Goal: Use online tool/utility: Utilize a website feature to perform a specific function

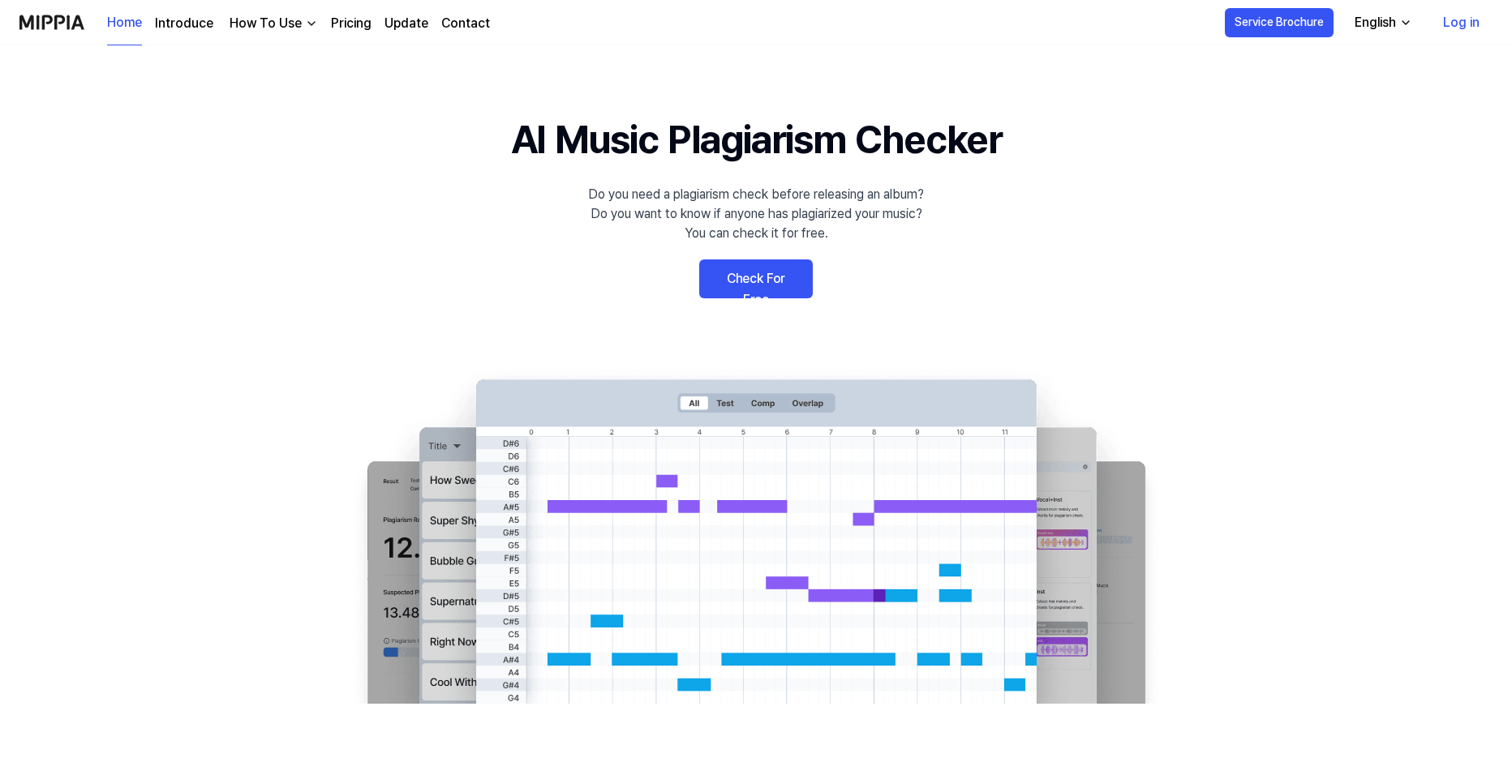
click at [769, 284] on link "Check For Free" at bounding box center [756, 279] width 114 height 39
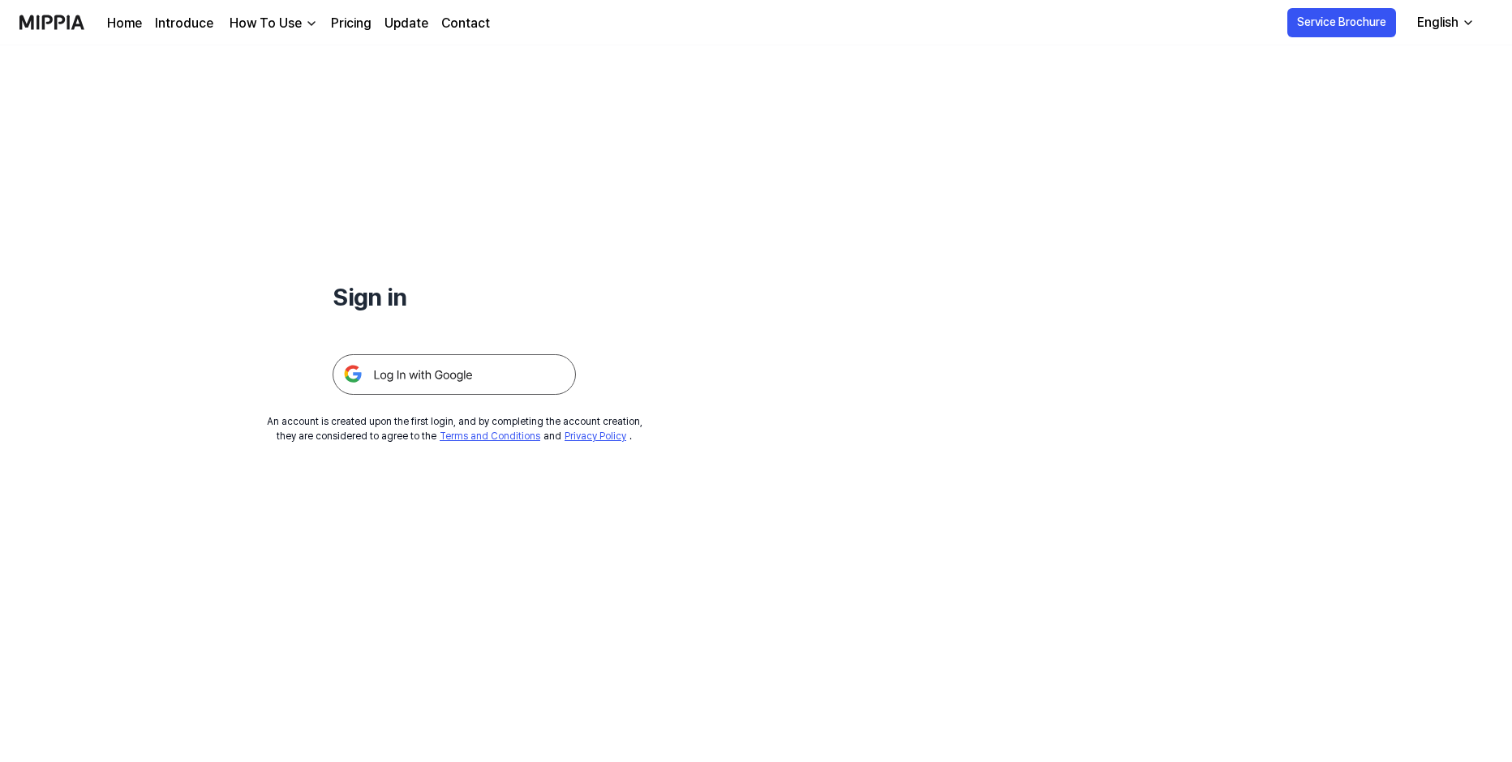
click at [435, 376] on img at bounding box center [454, 374] width 243 height 41
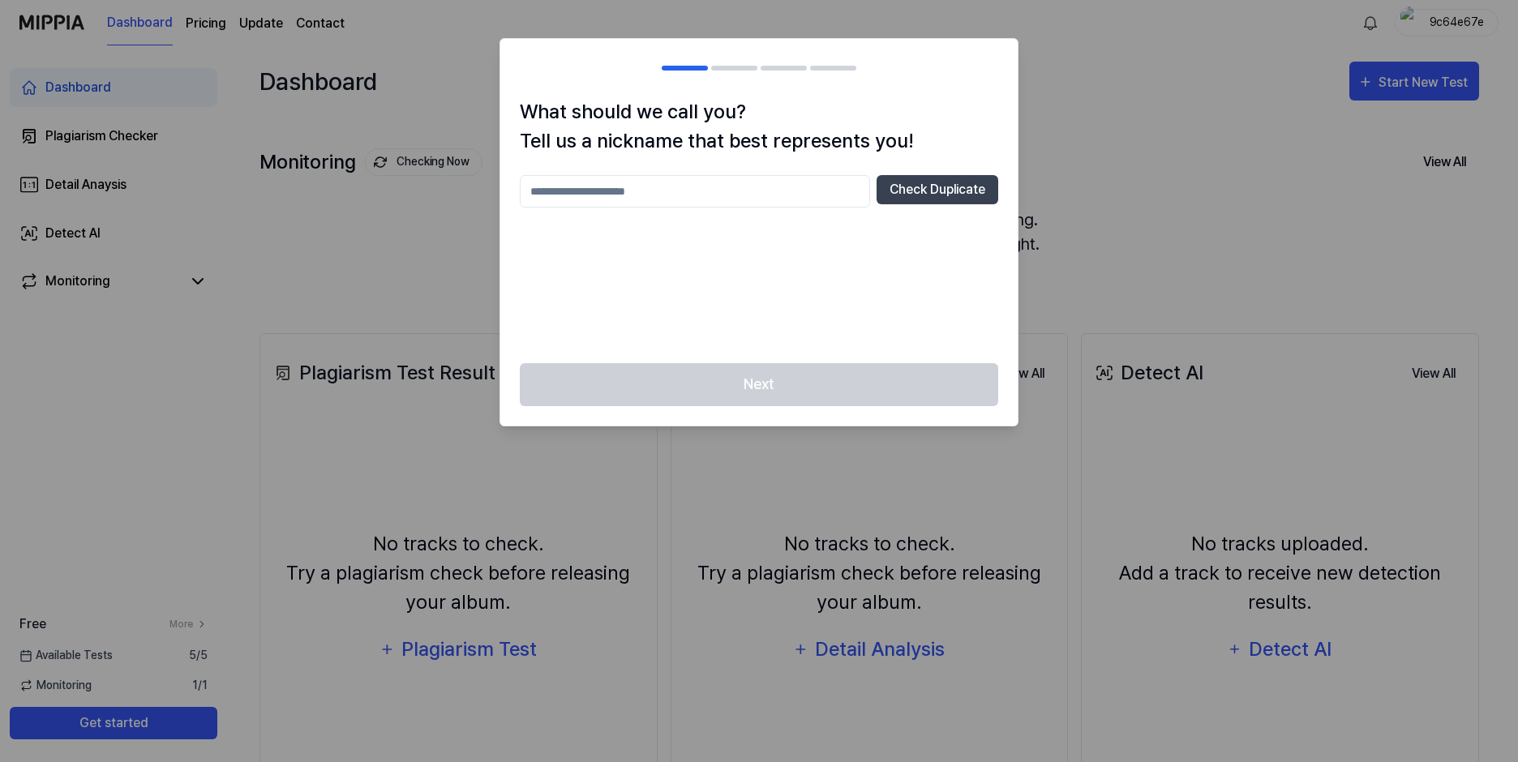
click at [590, 192] on input "text" at bounding box center [695, 191] width 350 height 32
click at [947, 185] on button "Check Duplicate" at bounding box center [938, 189] width 122 height 29
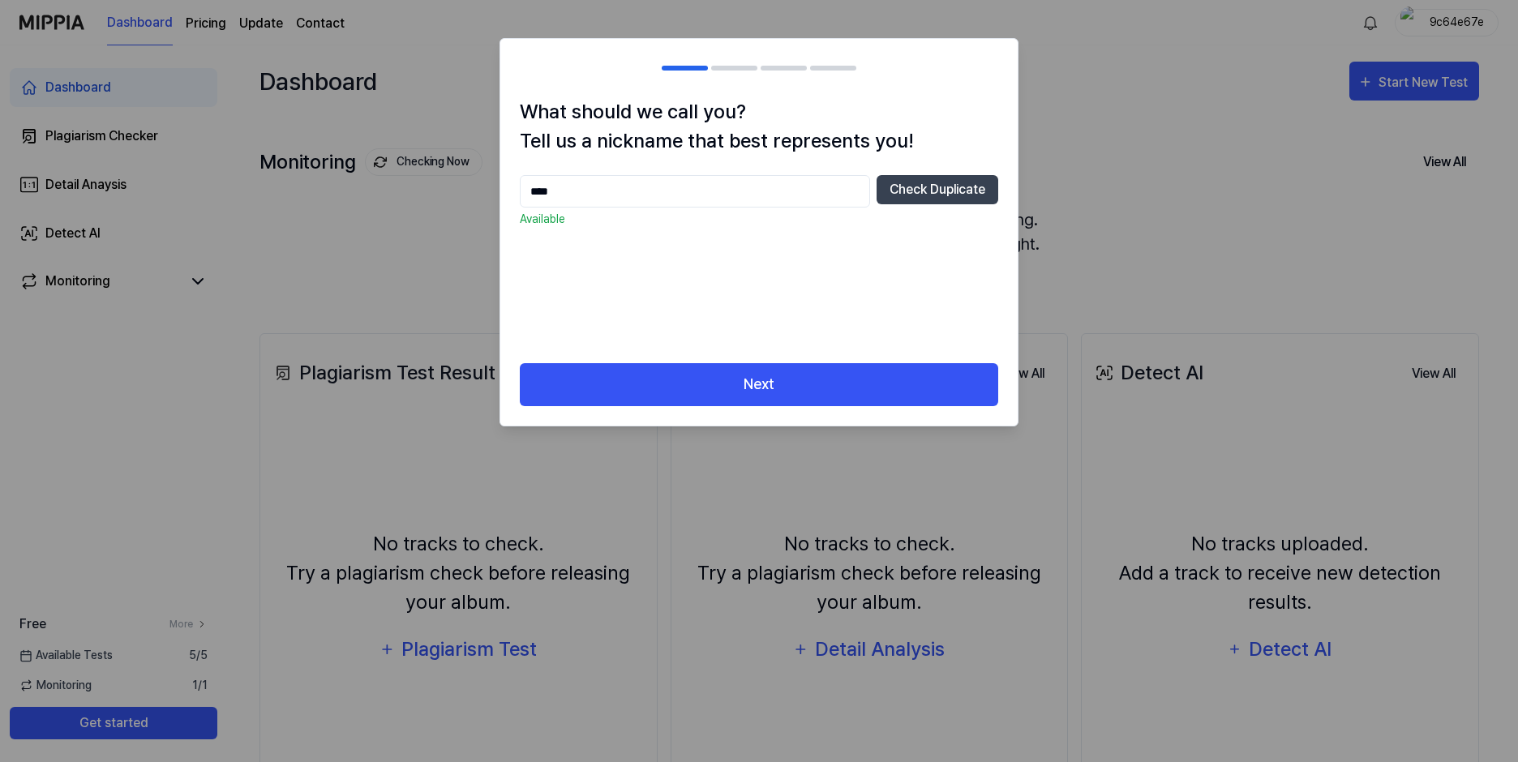
drag, startPoint x: 560, startPoint y: 188, endPoint x: 492, endPoint y: 191, distance: 69.0
click at [492, 191] on body "Dashboard Pricing Update Contact 9c64e67e Dashboard Plagiarism Checker Detail A…" at bounding box center [756, 381] width 1512 height 762
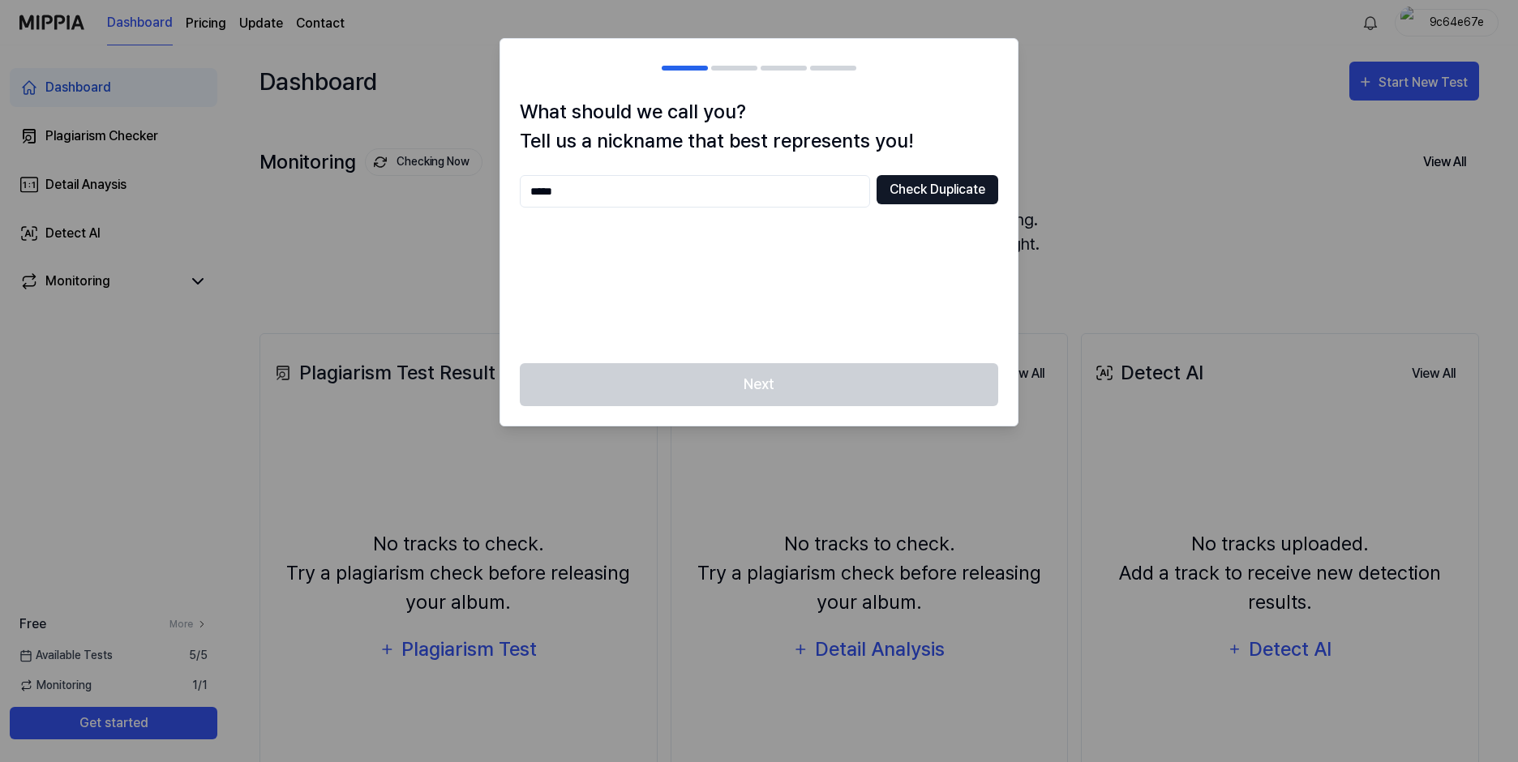
click at [964, 187] on button "Check Duplicate" at bounding box center [938, 189] width 122 height 29
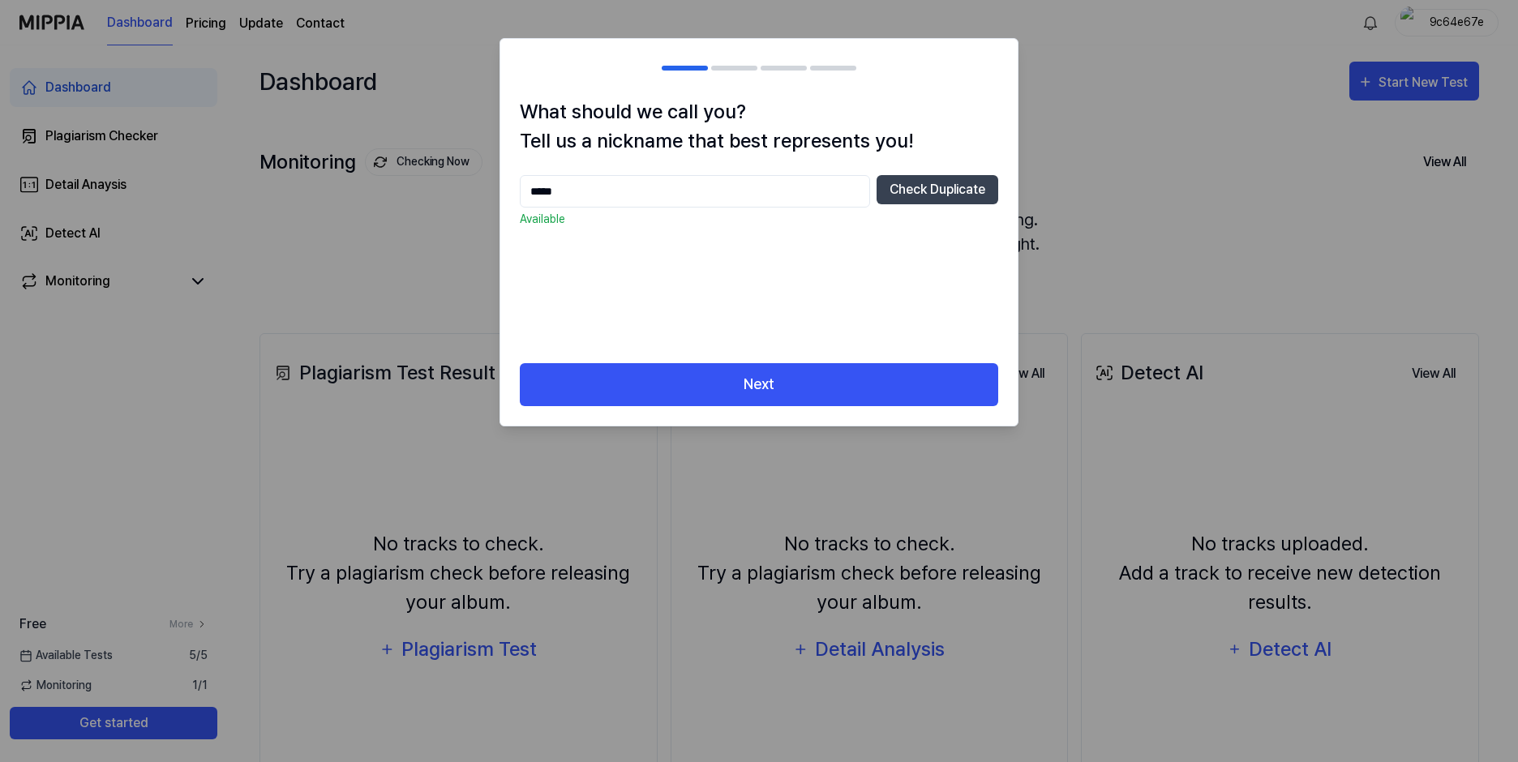
click at [536, 191] on input "*****" at bounding box center [695, 191] width 350 height 32
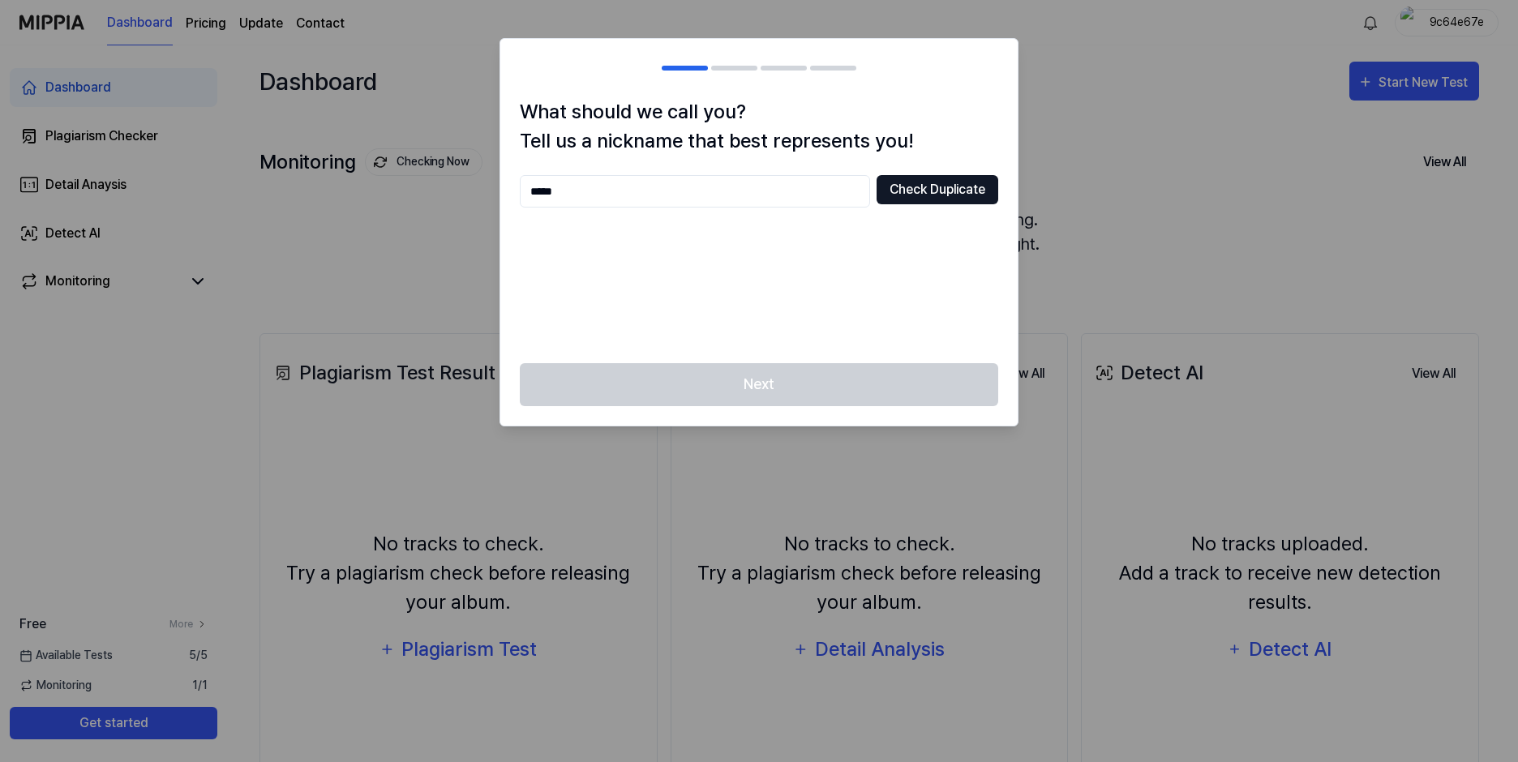
click at [921, 187] on button "Check Duplicate" at bounding box center [938, 189] width 122 height 29
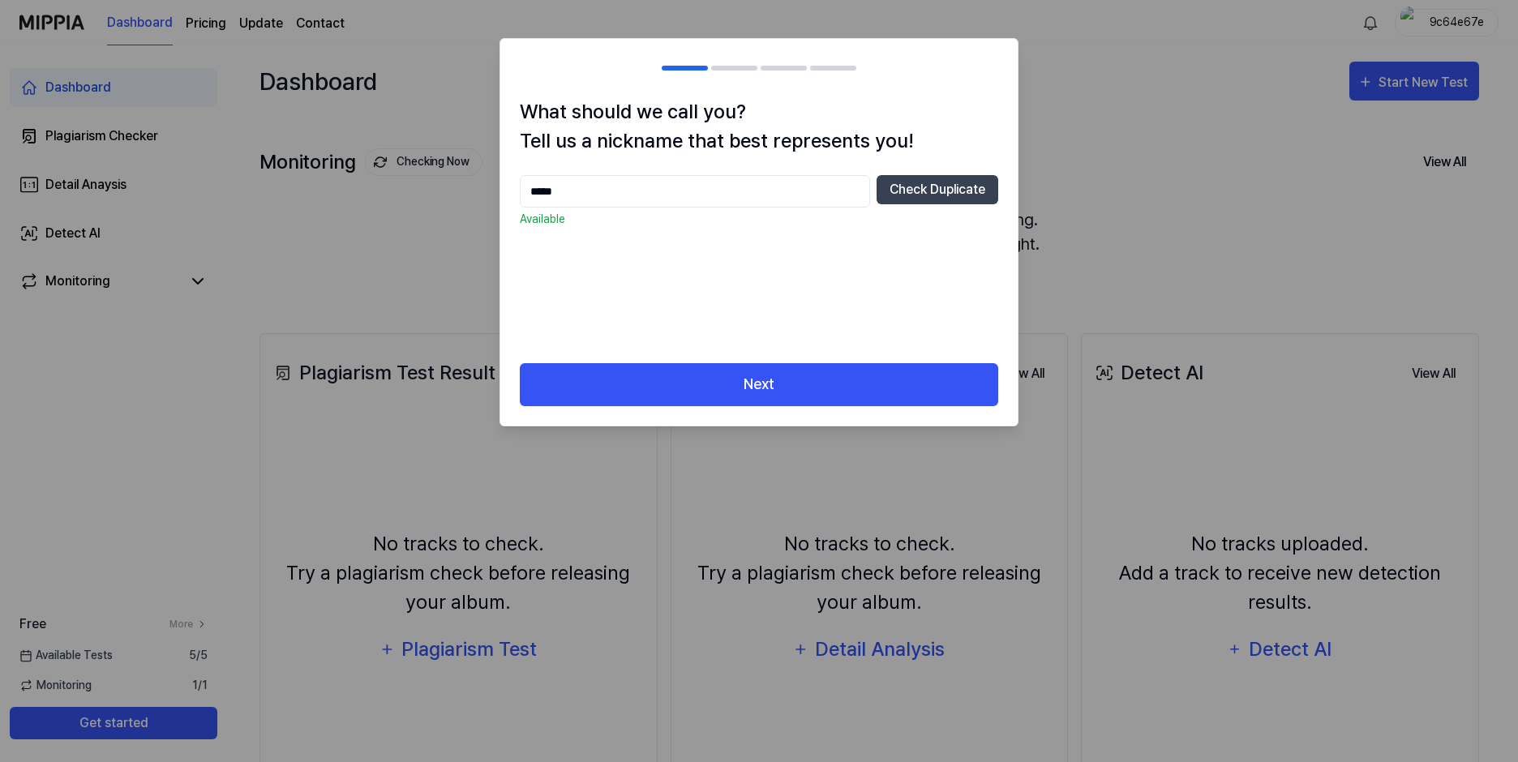
click at [602, 195] on input "*****" at bounding box center [695, 191] width 350 height 32
drag, startPoint x: 602, startPoint y: 195, endPoint x: 477, endPoint y: 200, distance: 125.0
click at [477, 200] on body "Dashboard Pricing Update Contact 9c64e67e Dashboard Plagiarism Checker Detail A…" at bounding box center [756, 381] width 1512 height 762
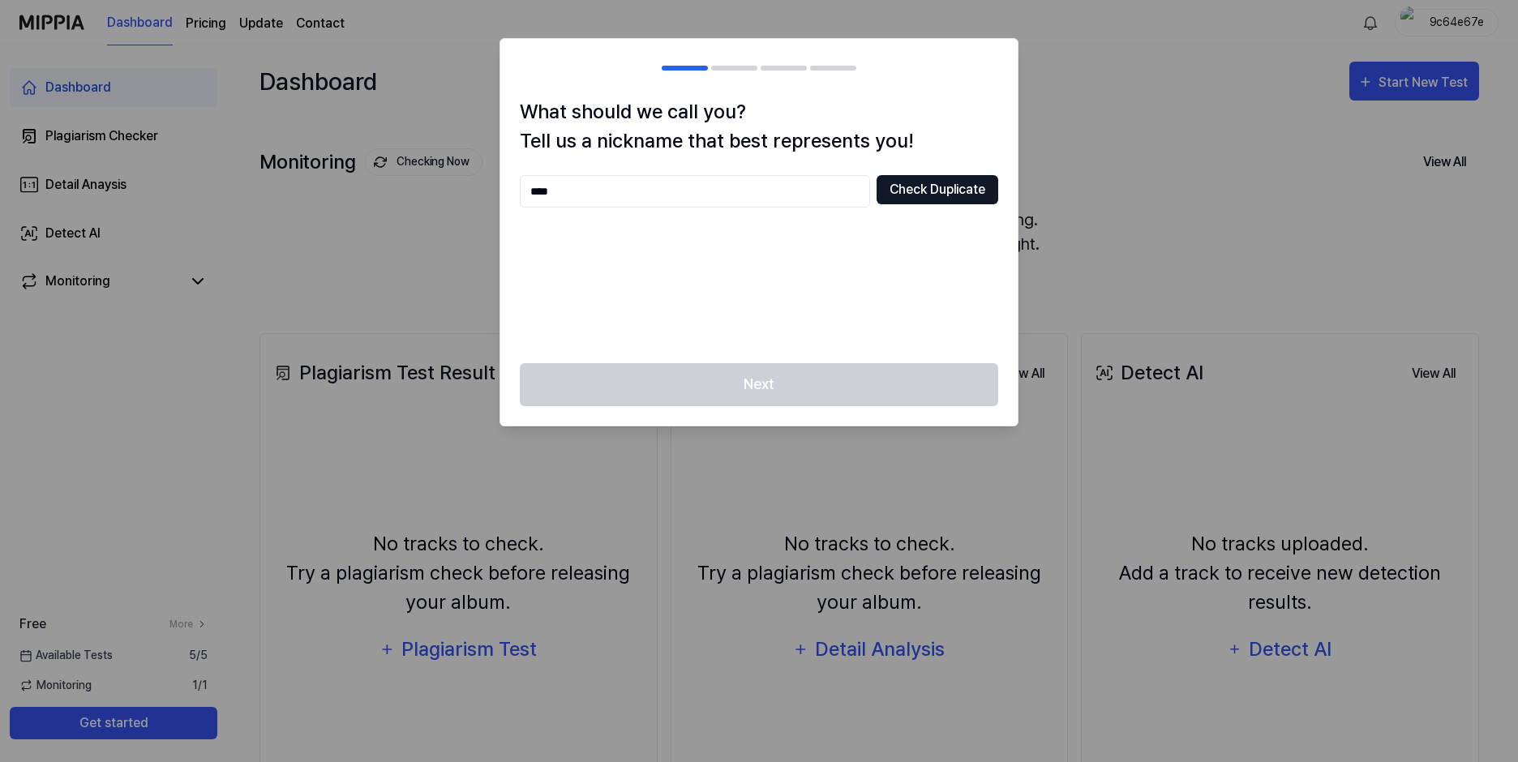
type input "****"
click at [938, 184] on button "Check Duplicate" at bounding box center [938, 189] width 122 height 29
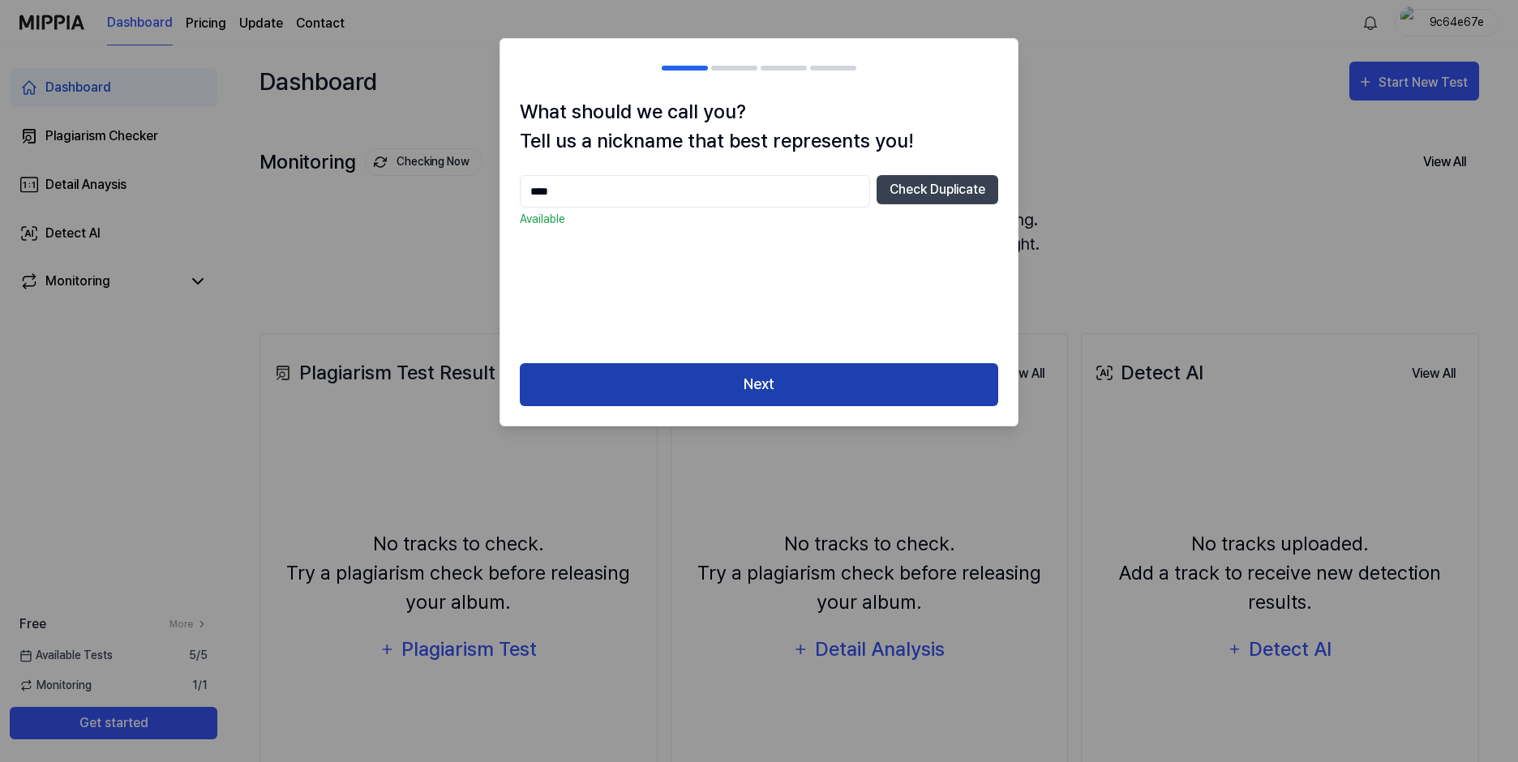
click at [760, 393] on button "Next" at bounding box center [759, 384] width 479 height 43
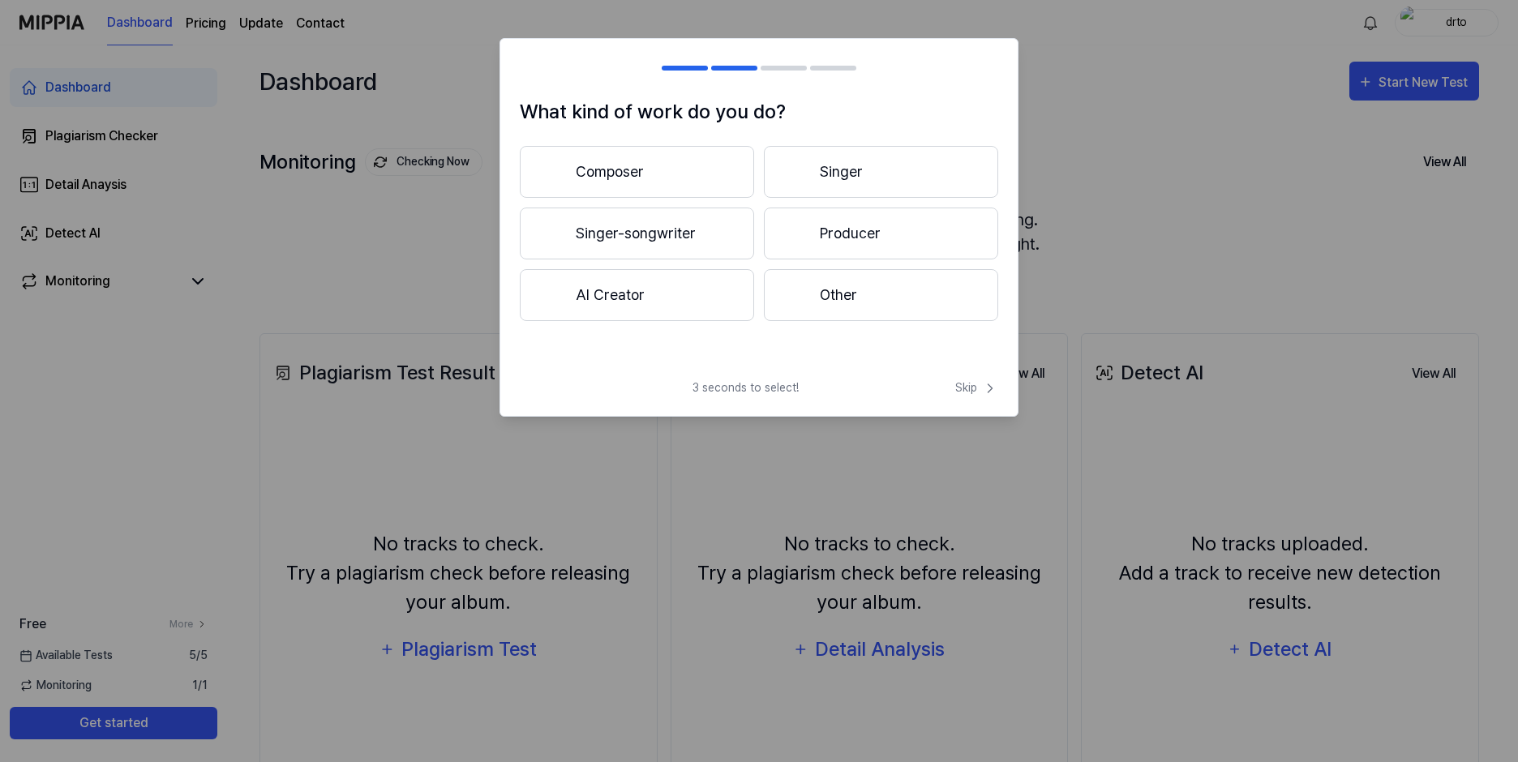
click at [830, 227] on button "Producer" at bounding box center [881, 234] width 234 height 52
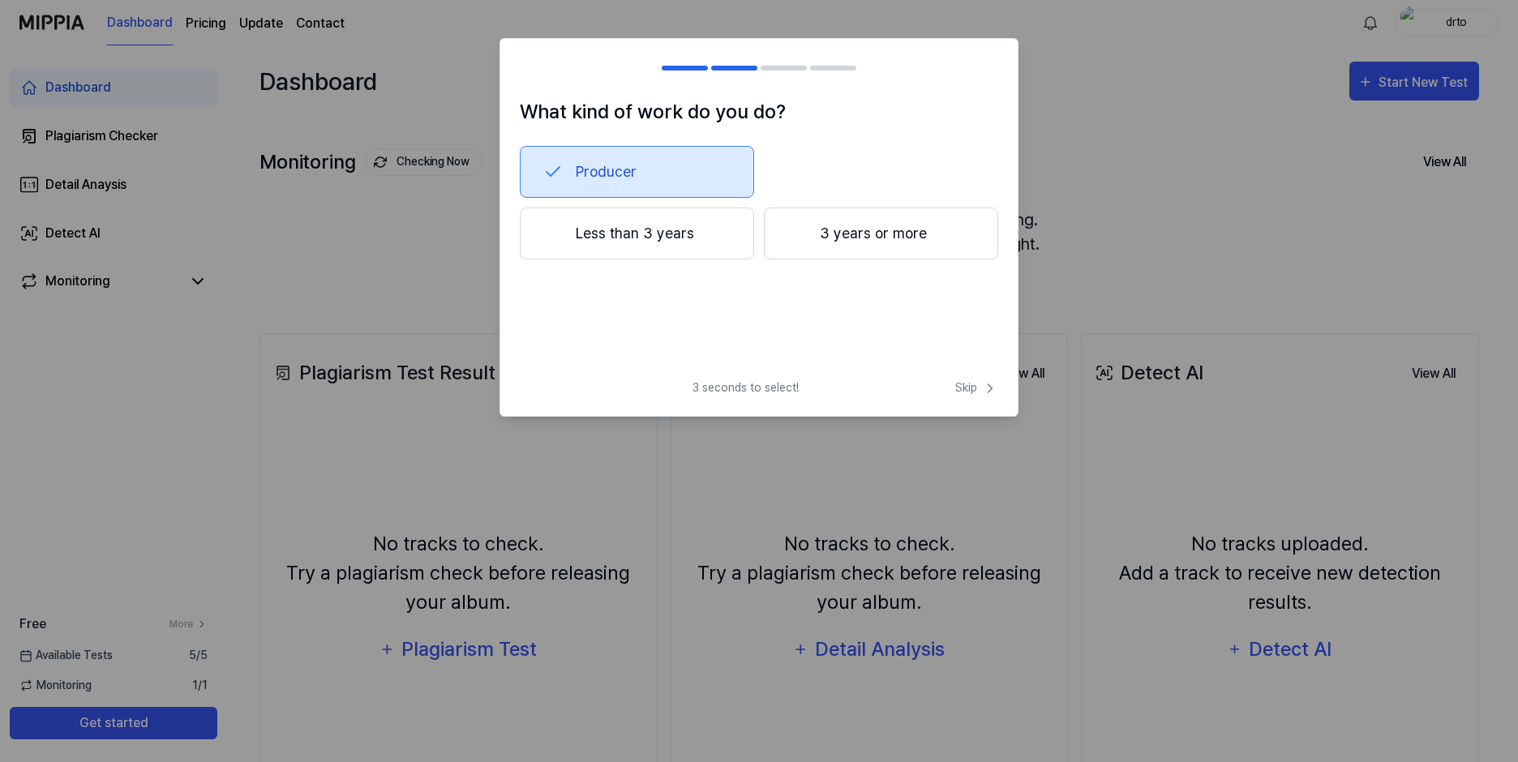
click at [830, 227] on button "3 years or more" at bounding box center [881, 234] width 234 height 52
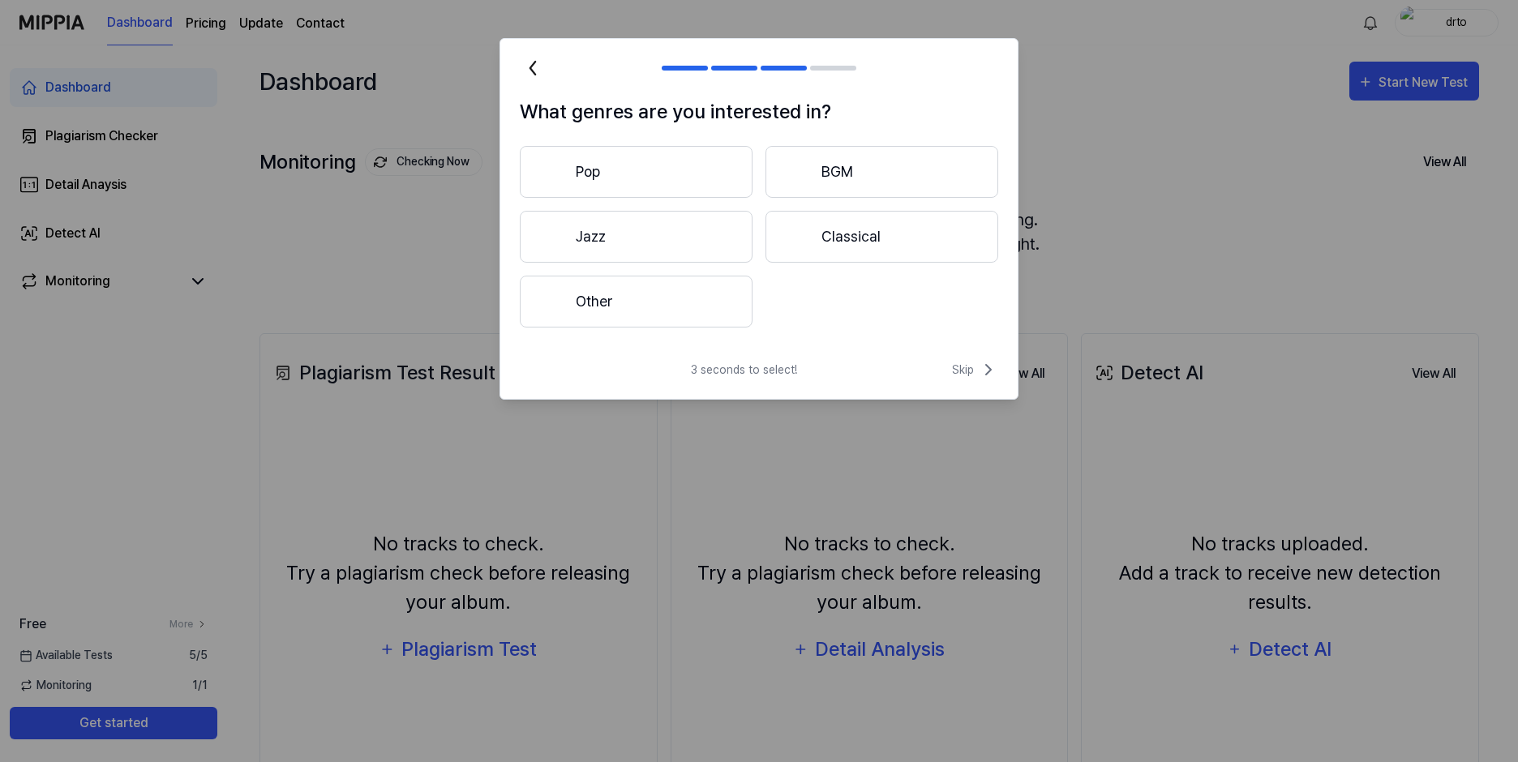
click at [666, 171] on button "Pop" at bounding box center [636, 172] width 233 height 52
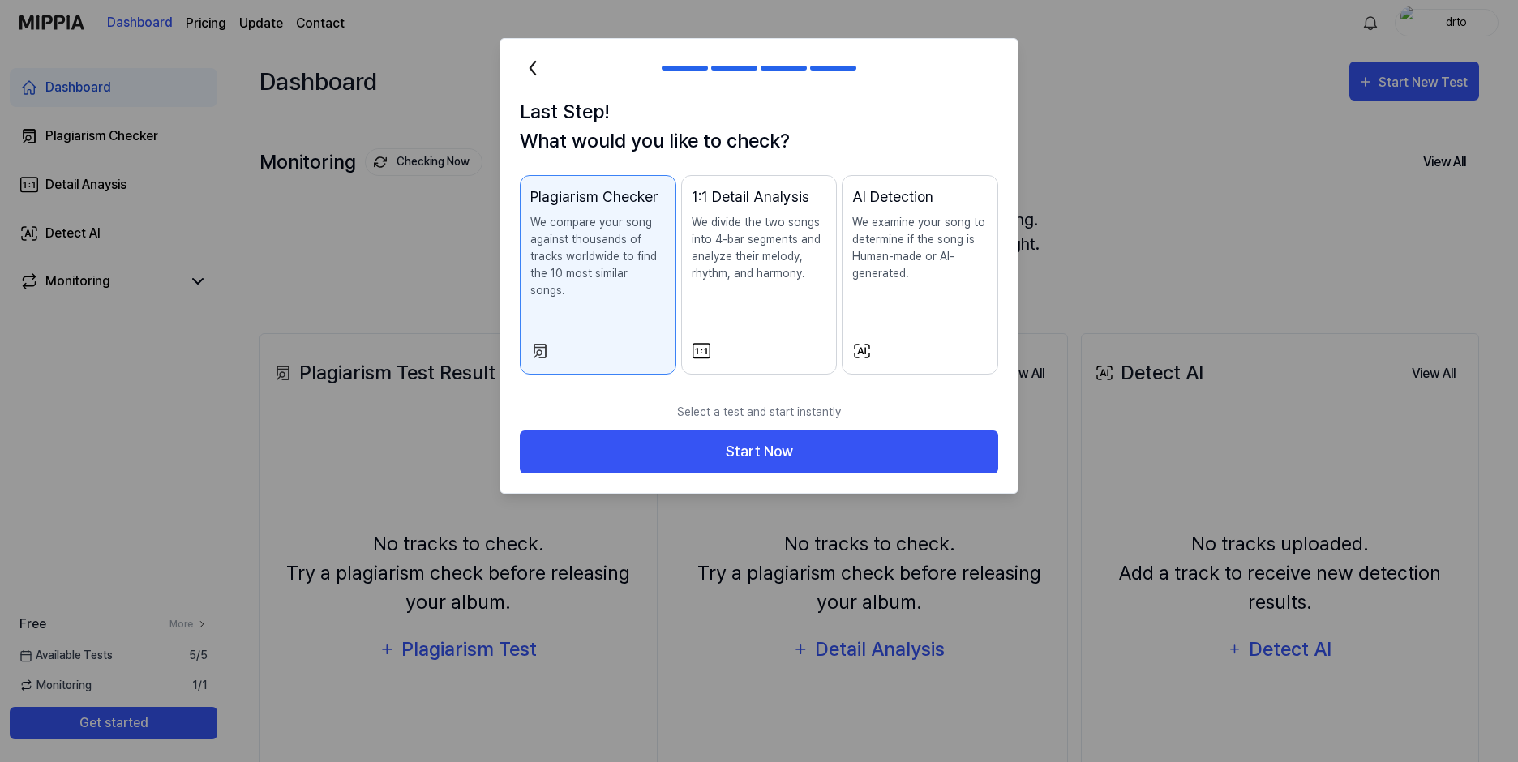
click at [931, 266] on p "We examine your song to determine if the song is Human-made or AI-generated." at bounding box center [919, 248] width 135 height 68
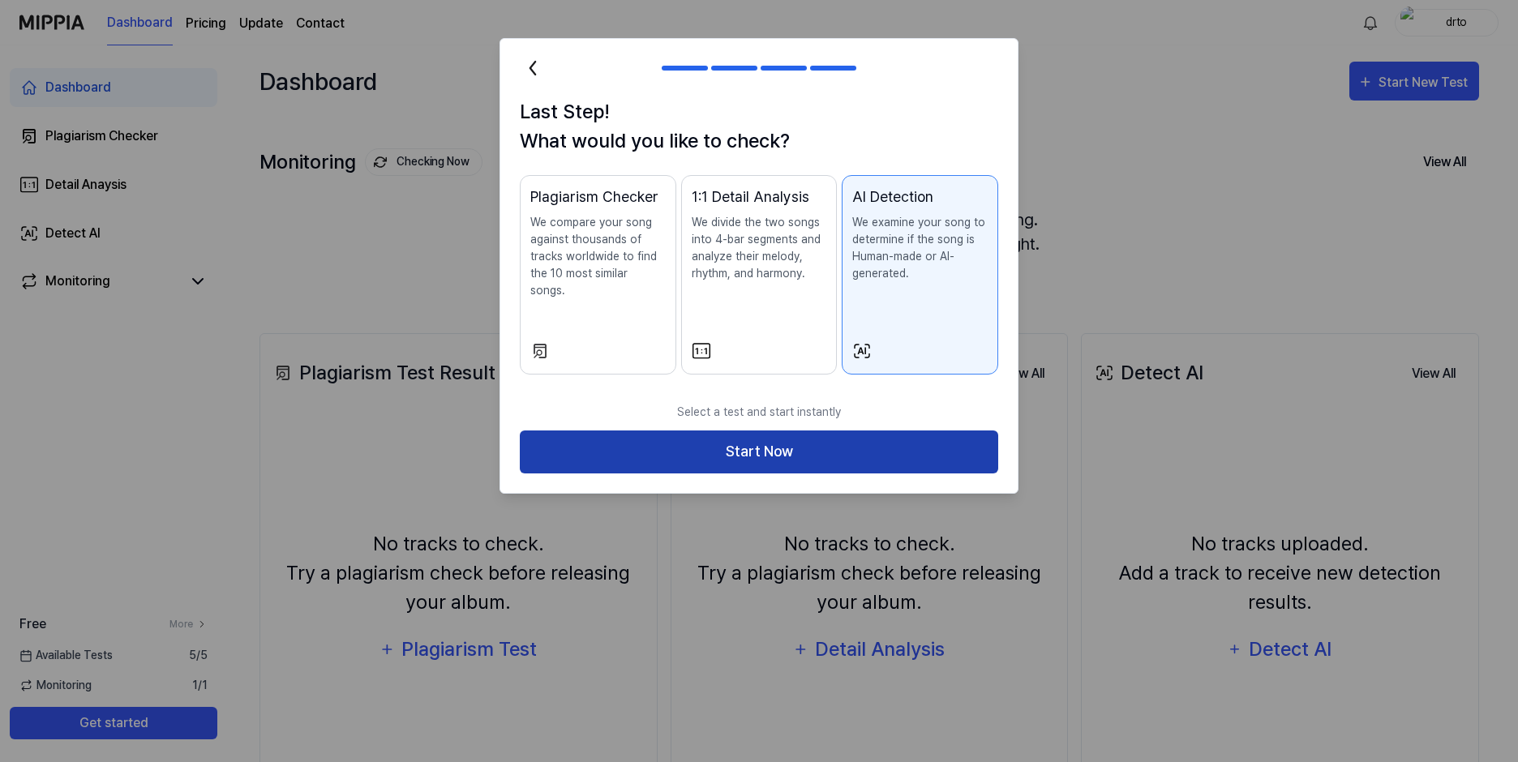
click at [763, 436] on button "Start Now" at bounding box center [759, 452] width 479 height 43
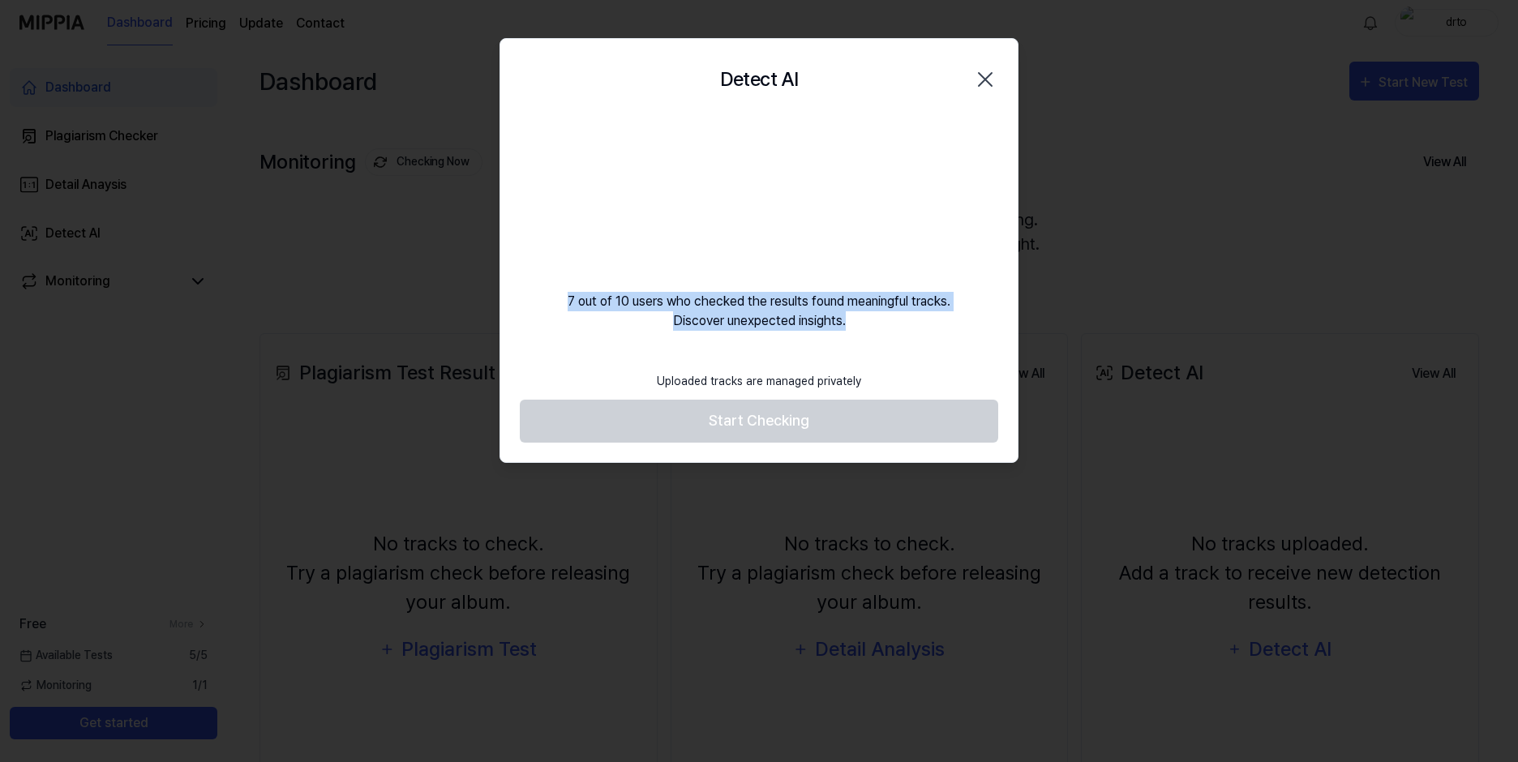
drag, startPoint x: 615, startPoint y: 300, endPoint x: 881, endPoint y: 323, distance: 267.0
click at [881, 323] on div "7 out of 10 users who checked the results found meaningful tracks. Discover une…" at bounding box center [758, 225] width 517 height 211
click at [714, 311] on div "7 out of 10 users who checked the results found meaningful tracks. Discover une…" at bounding box center [758, 225] width 517 height 211
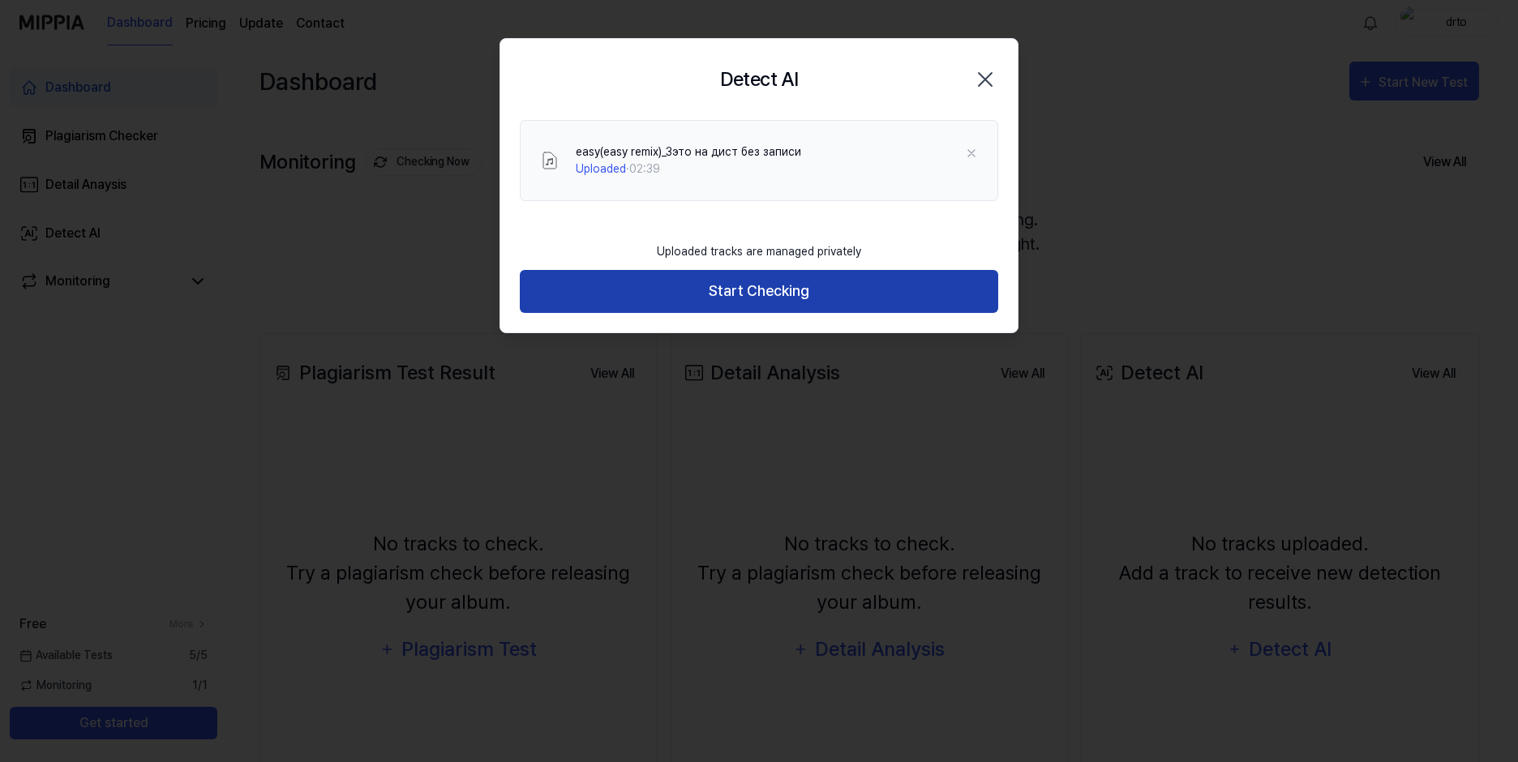
click at [737, 286] on button "Start Checking" at bounding box center [759, 291] width 479 height 43
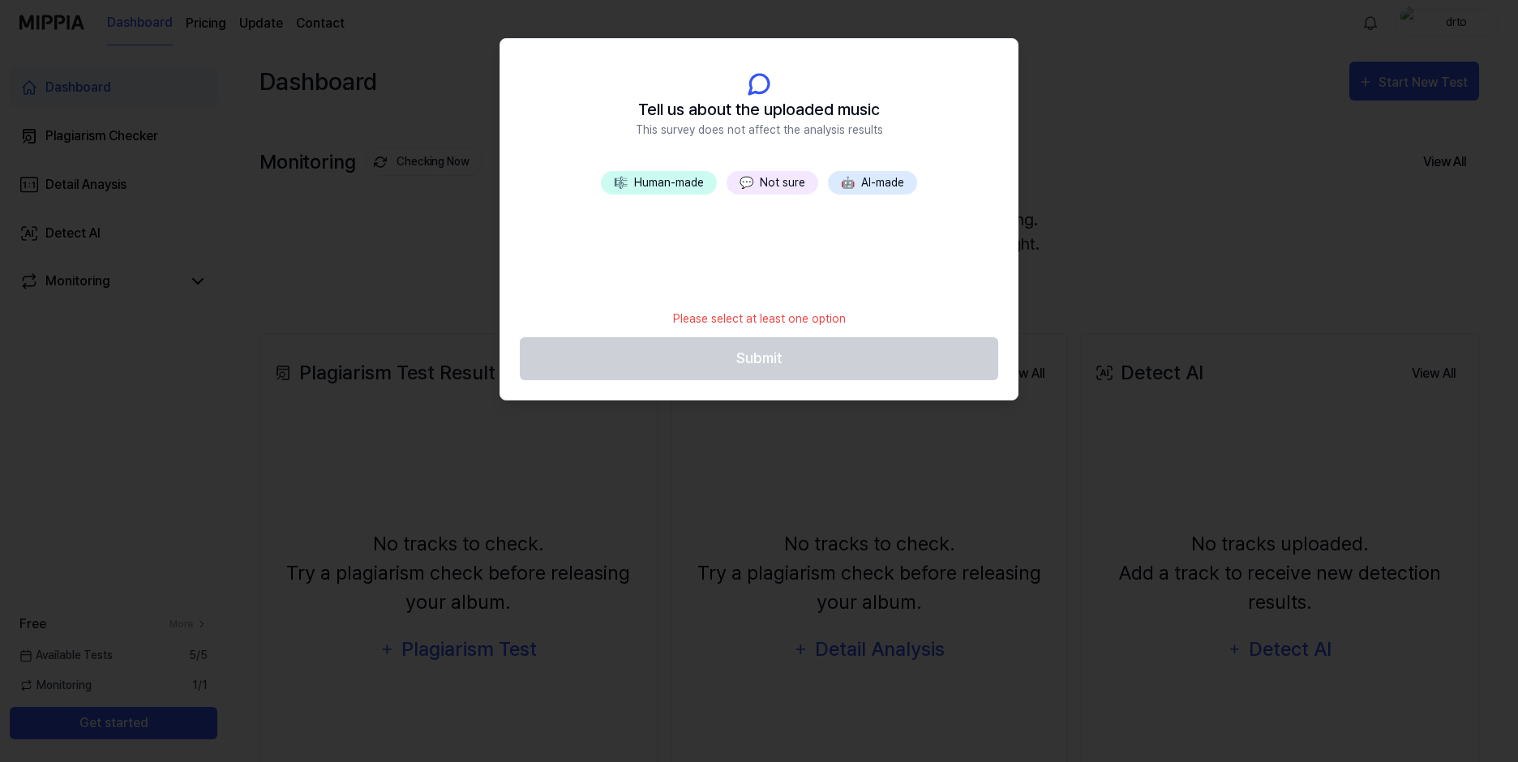
click at [769, 182] on button "💬 Not sure" at bounding box center [773, 183] width 92 height 24
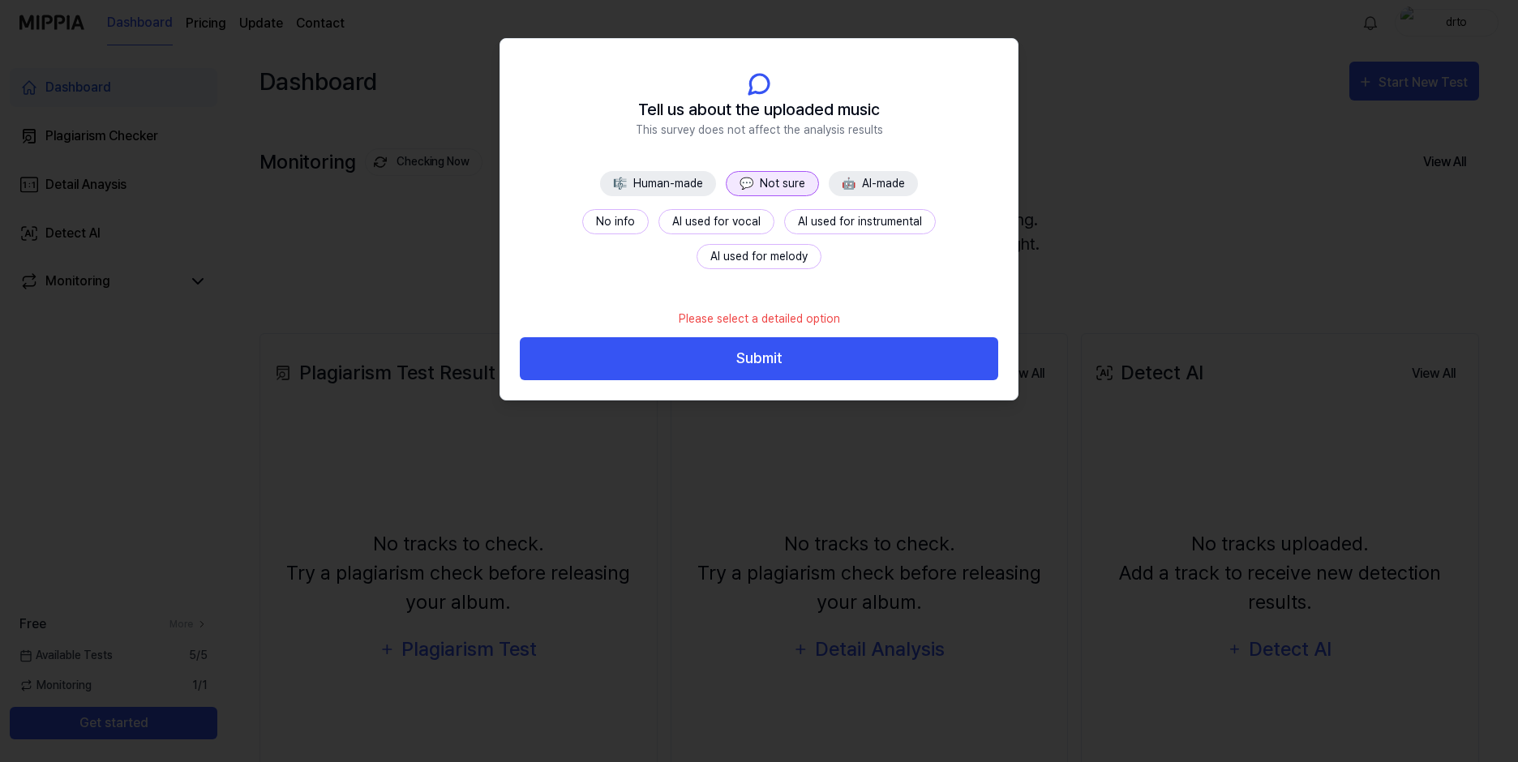
click at [582, 219] on button "No info" at bounding box center [615, 221] width 67 height 25
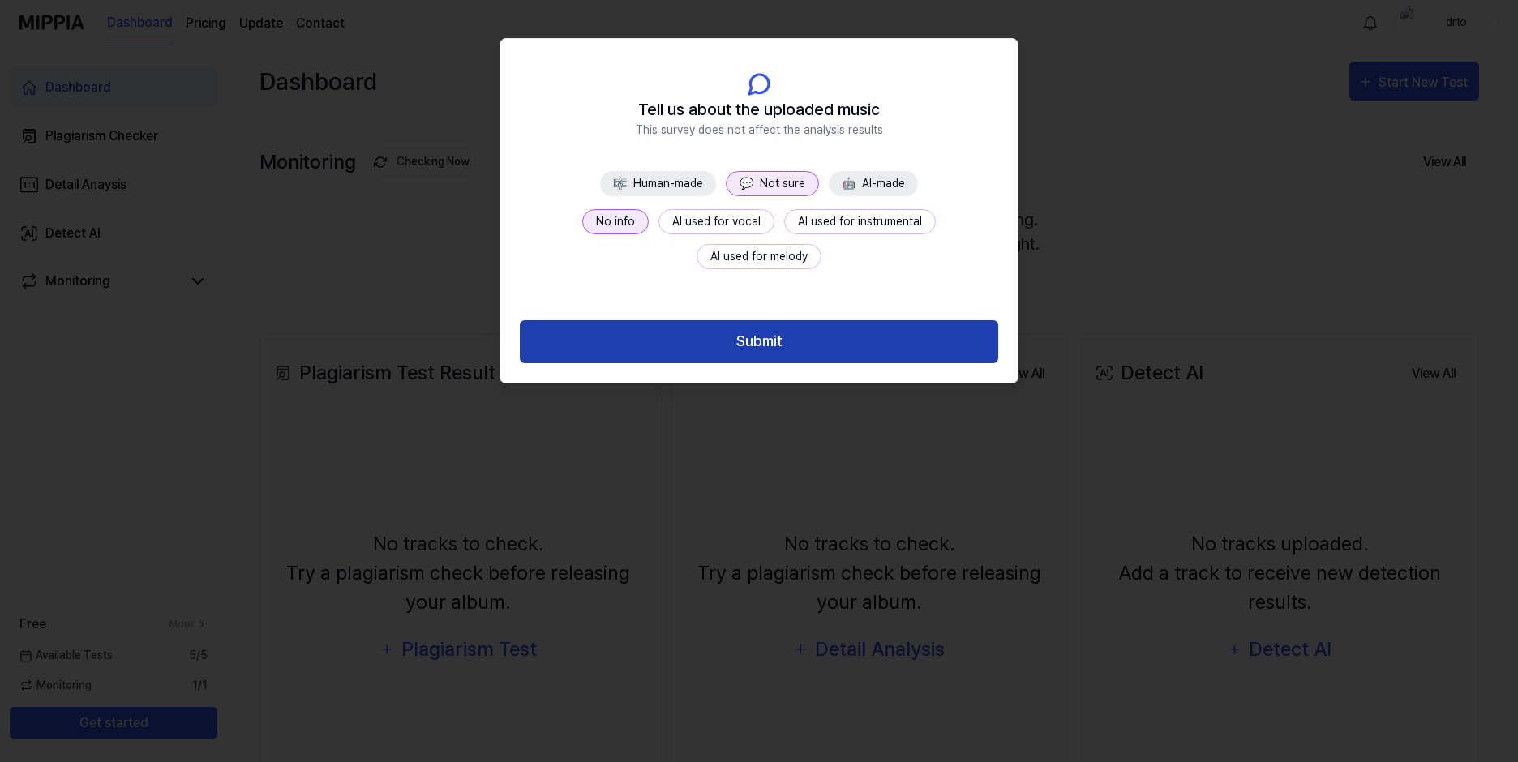
click at [703, 337] on button "Submit" at bounding box center [759, 341] width 479 height 43
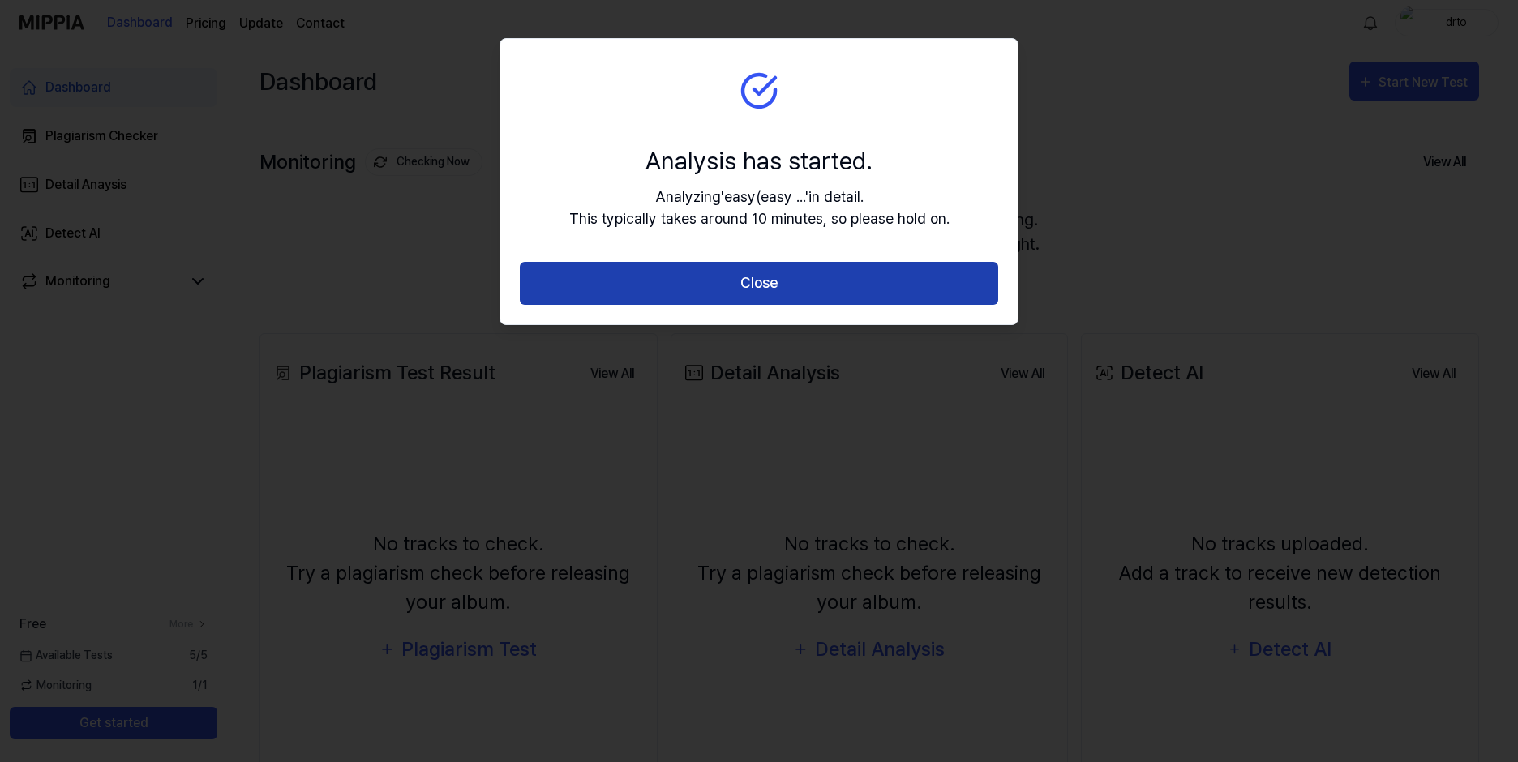
click at [733, 276] on button "Close" at bounding box center [759, 283] width 479 height 43
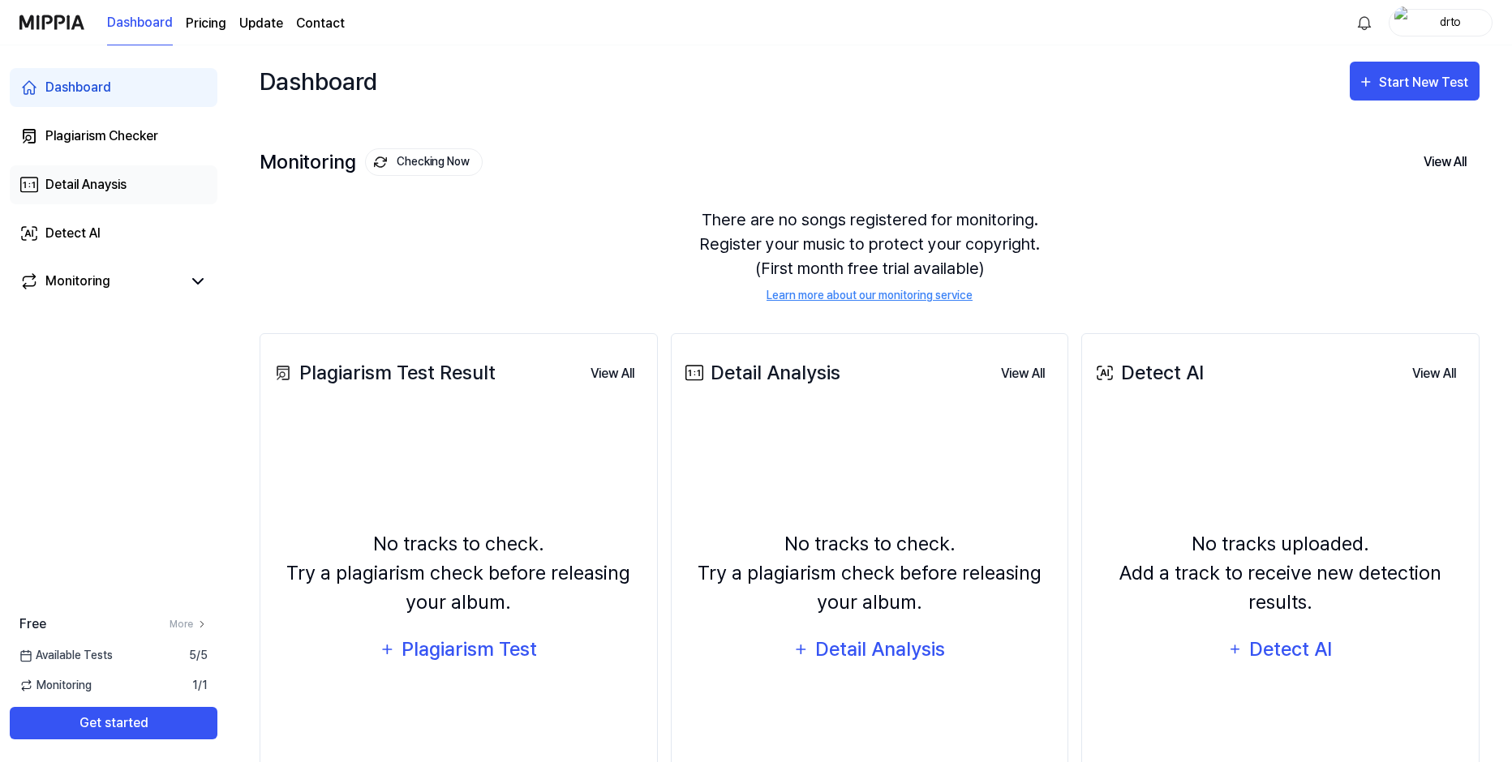
click at [79, 184] on div "Detail Anaysis" at bounding box center [85, 184] width 81 height 19
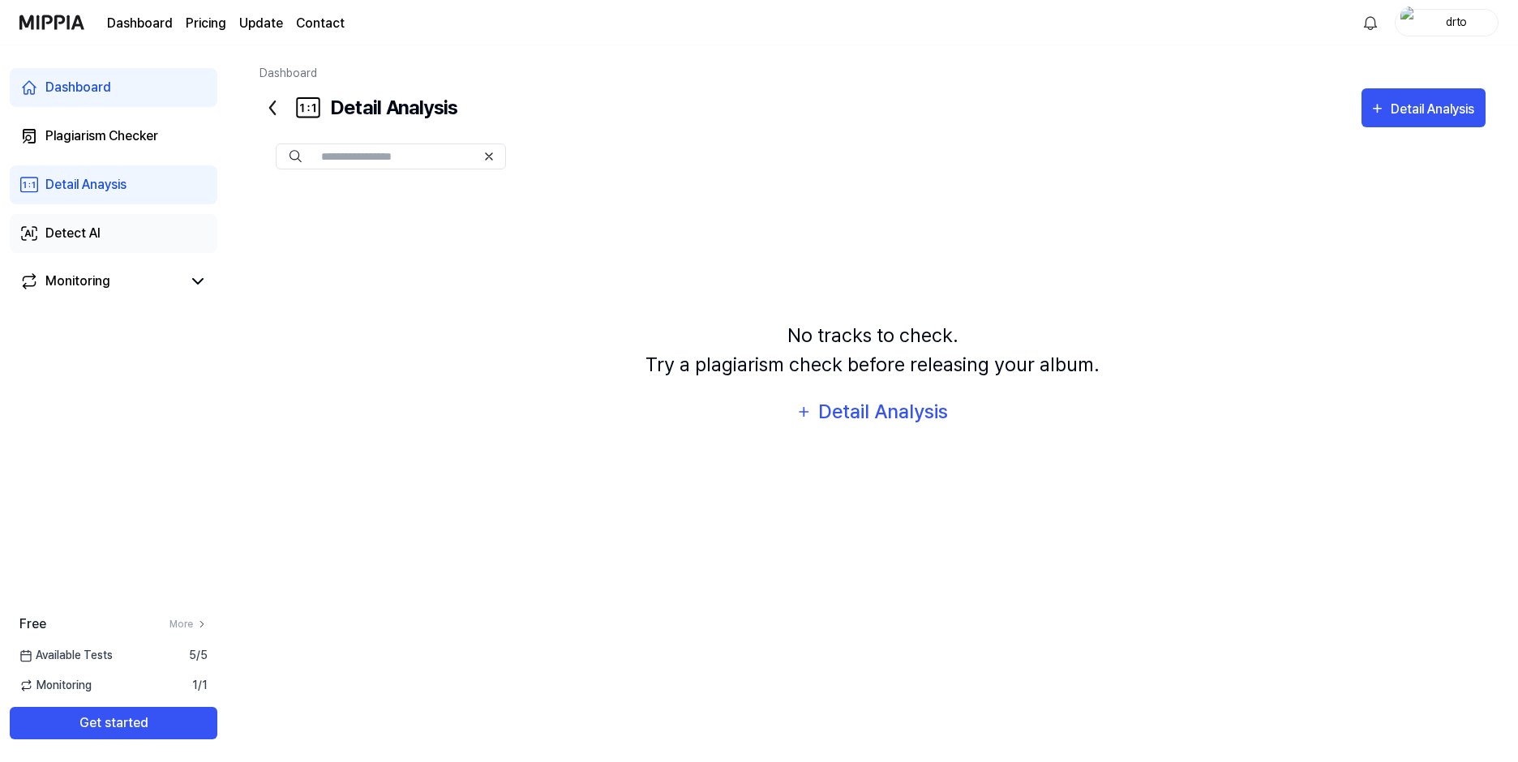
click at [94, 230] on div "Detect AI" at bounding box center [72, 233] width 55 height 19
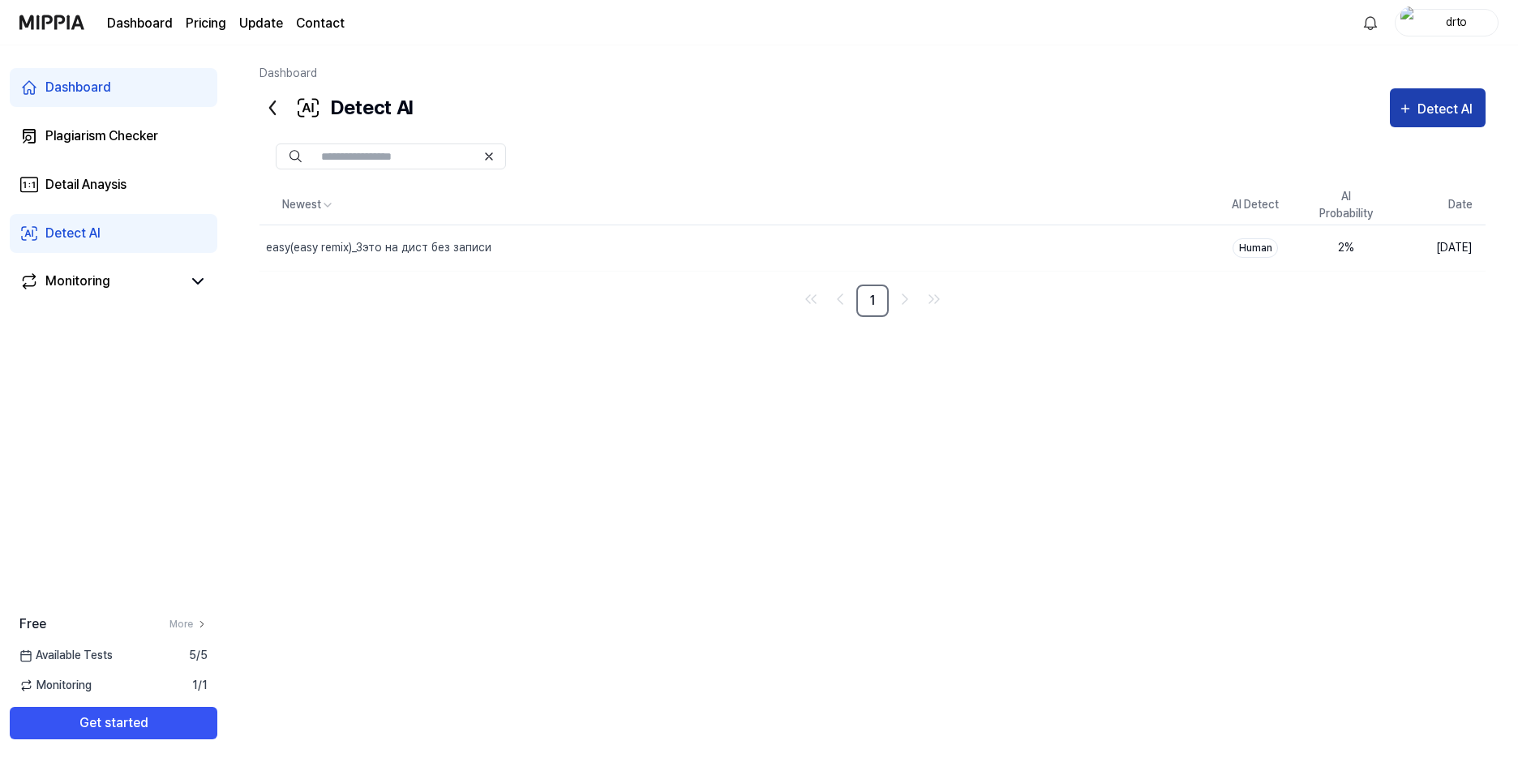
click at [1441, 106] on div "Detect AI" at bounding box center [1448, 109] width 60 height 21
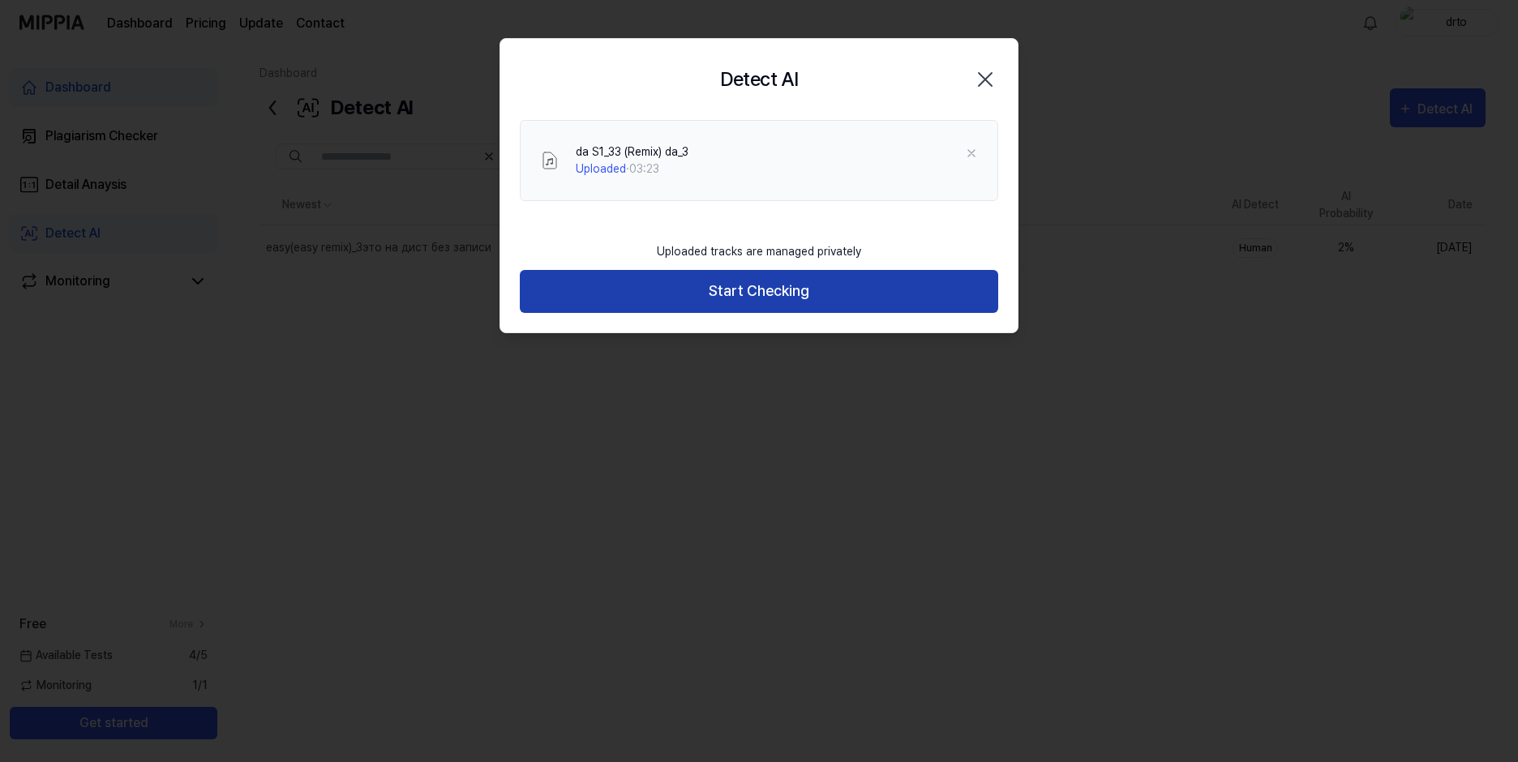
click at [714, 288] on button "Start Checking" at bounding box center [759, 291] width 479 height 43
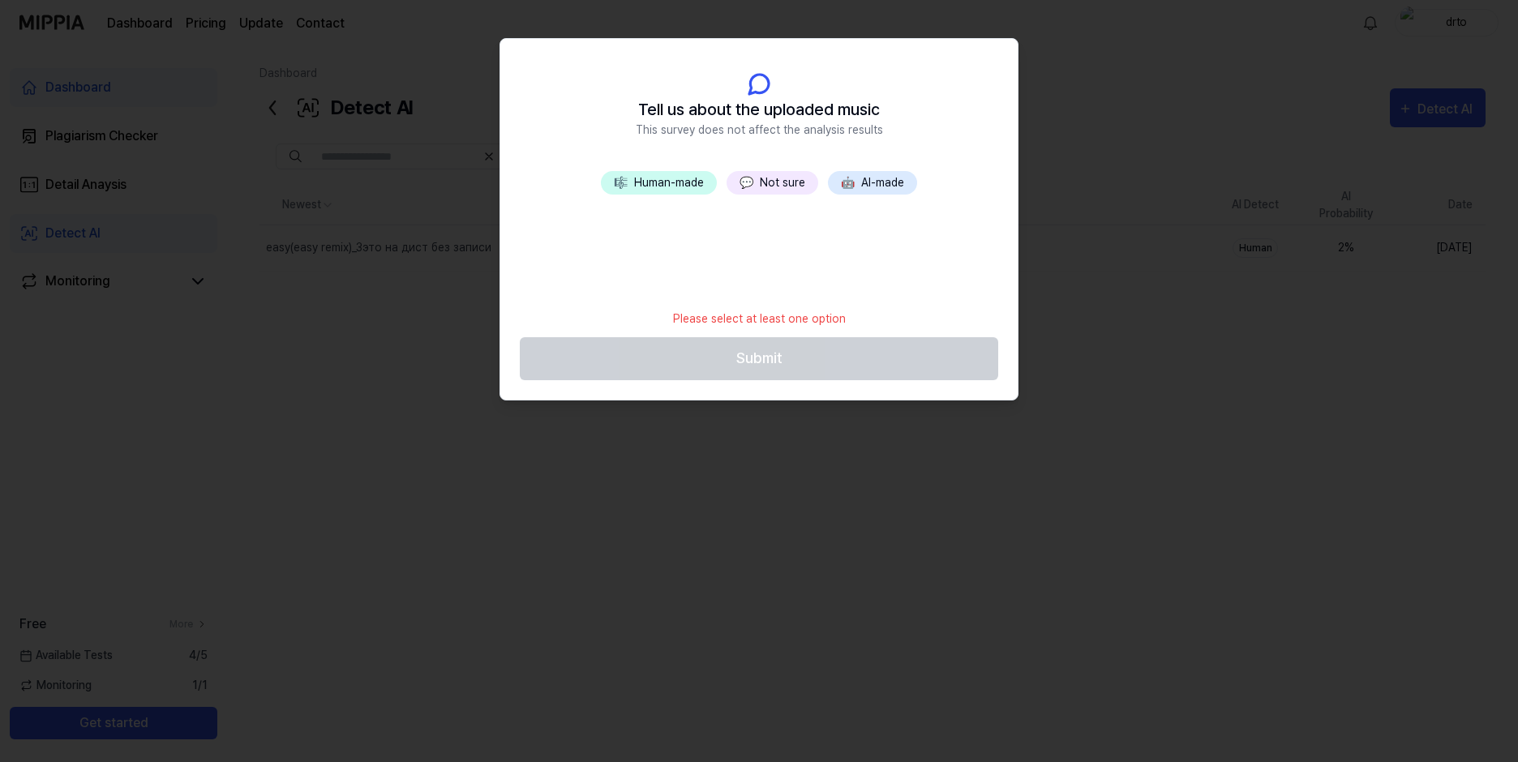
click at [763, 180] on button "💬 Not sure" at bounding box center [773, 183] width 92 height 24
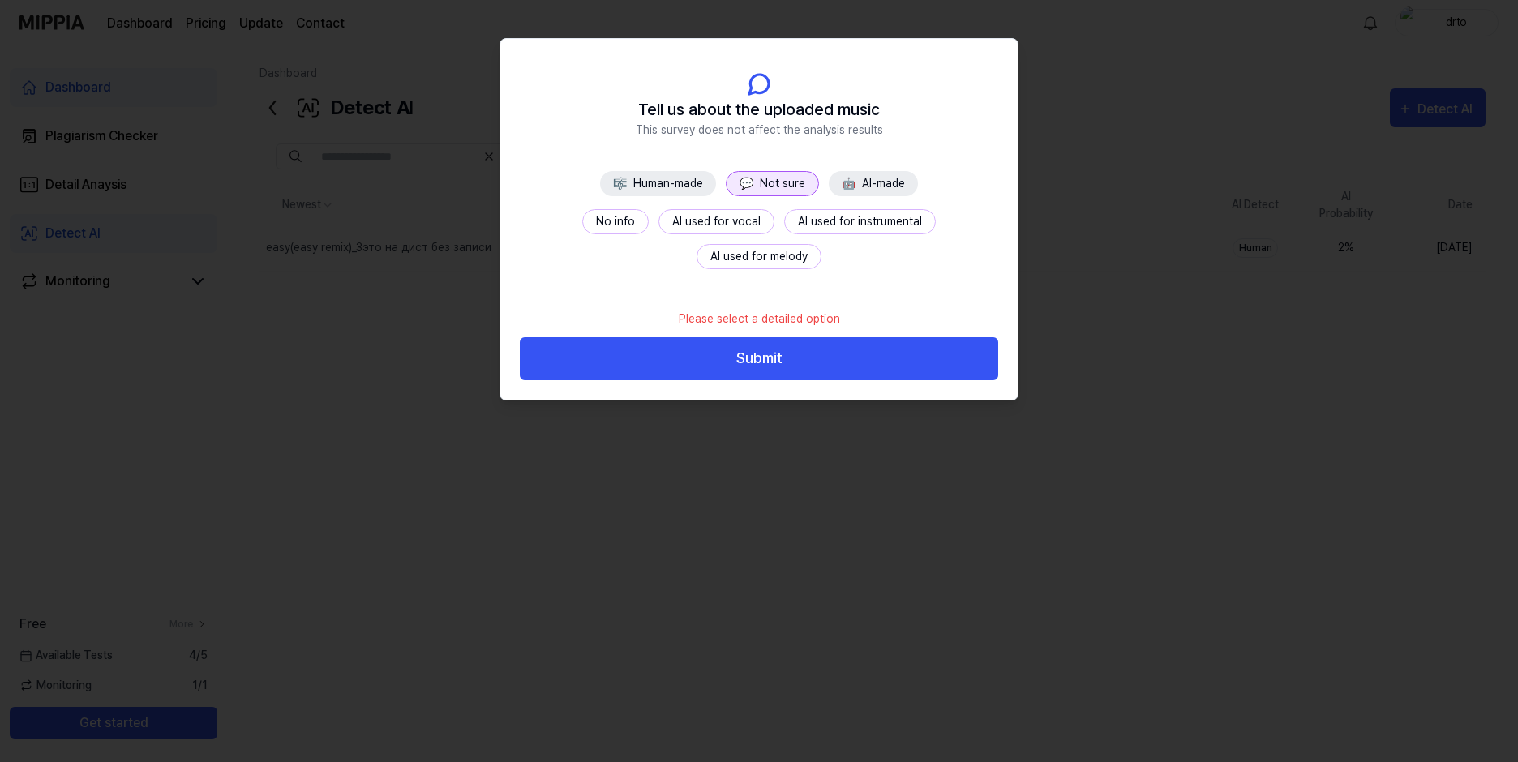
click at [582, 218] on button "No info" at bounding box center [615, 221] width 67 height 25
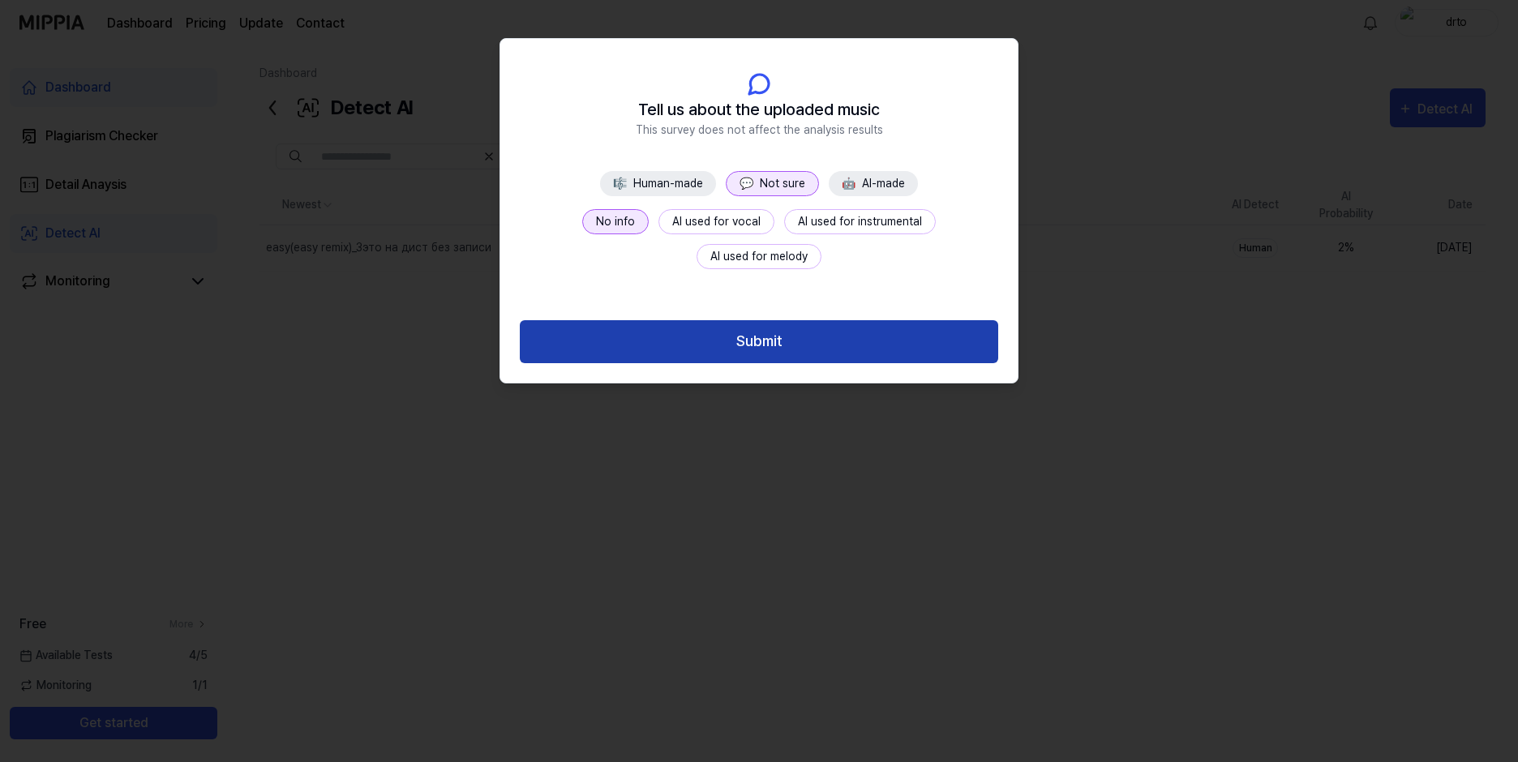
click at [732, 341] on button "Submit" at bounding box center [759, 341] width 479 height 43
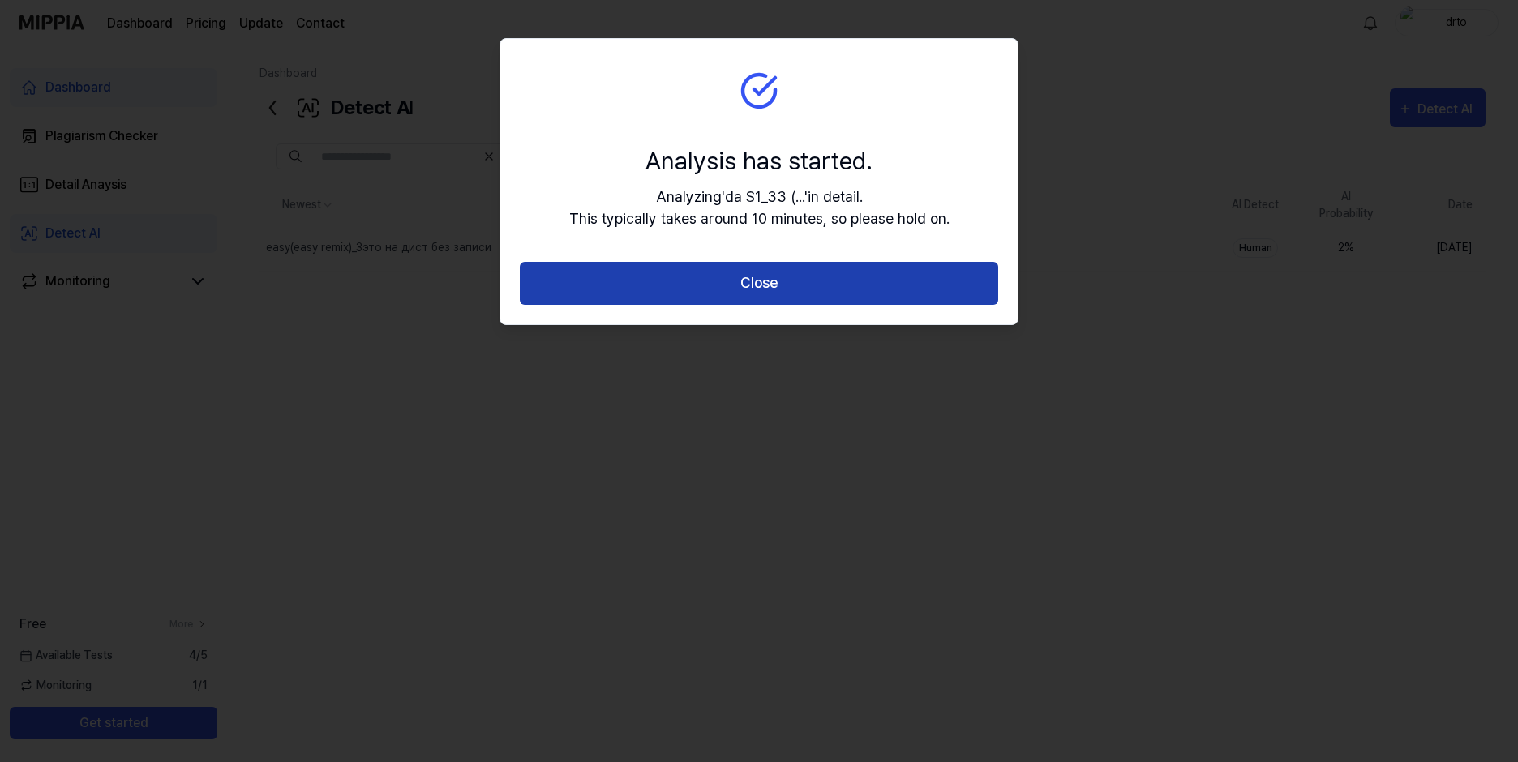
click at [732, 277] on button "Close" at bounding box center [759, 283] width 479 height 43
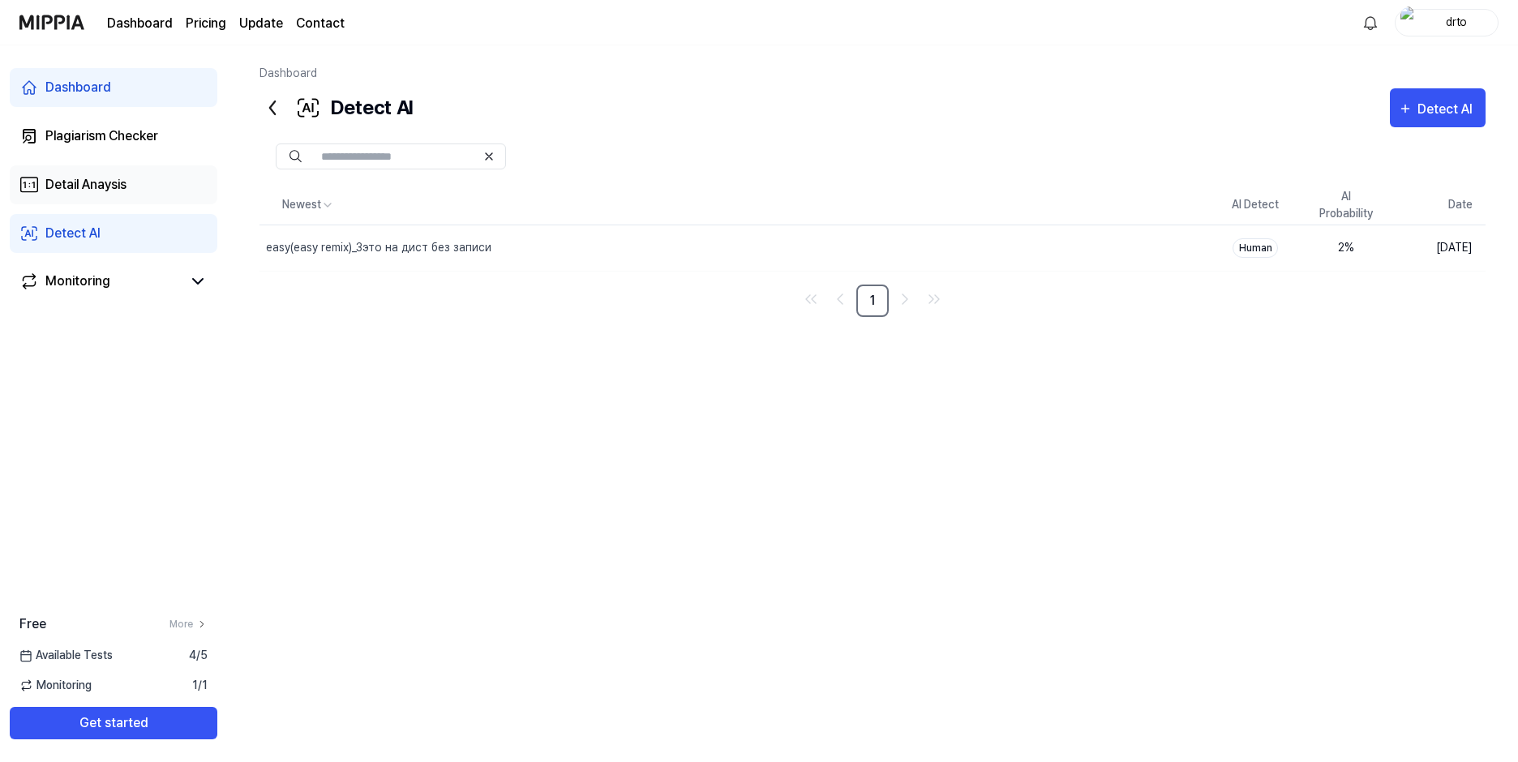
click at [91, 179] on div "Detail Anaysis" at bounding box center [85, 184] width 81 height 19
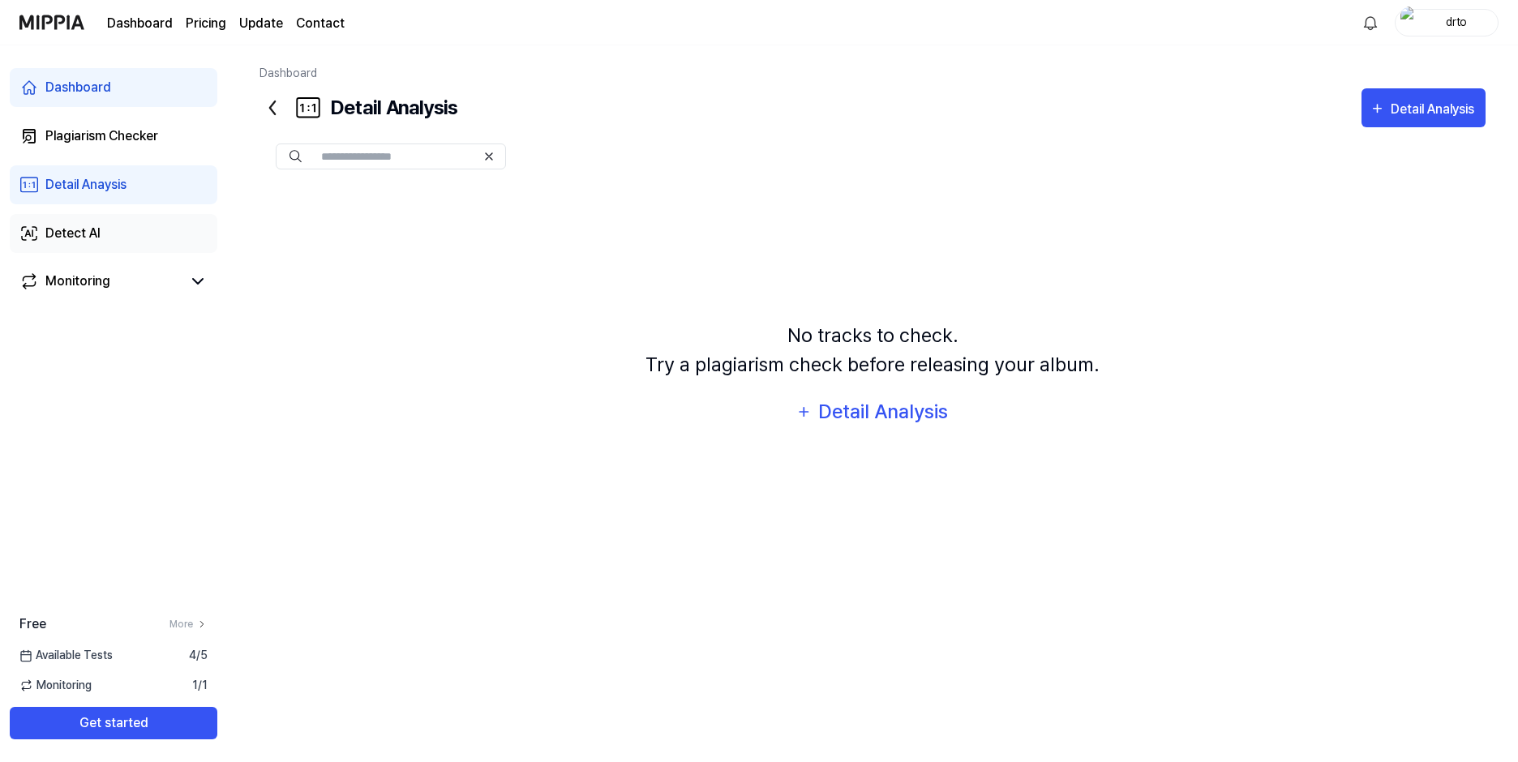
click at [93, 236] on div "Detect AI" at bounding box center [72, 233] width 55 height 19
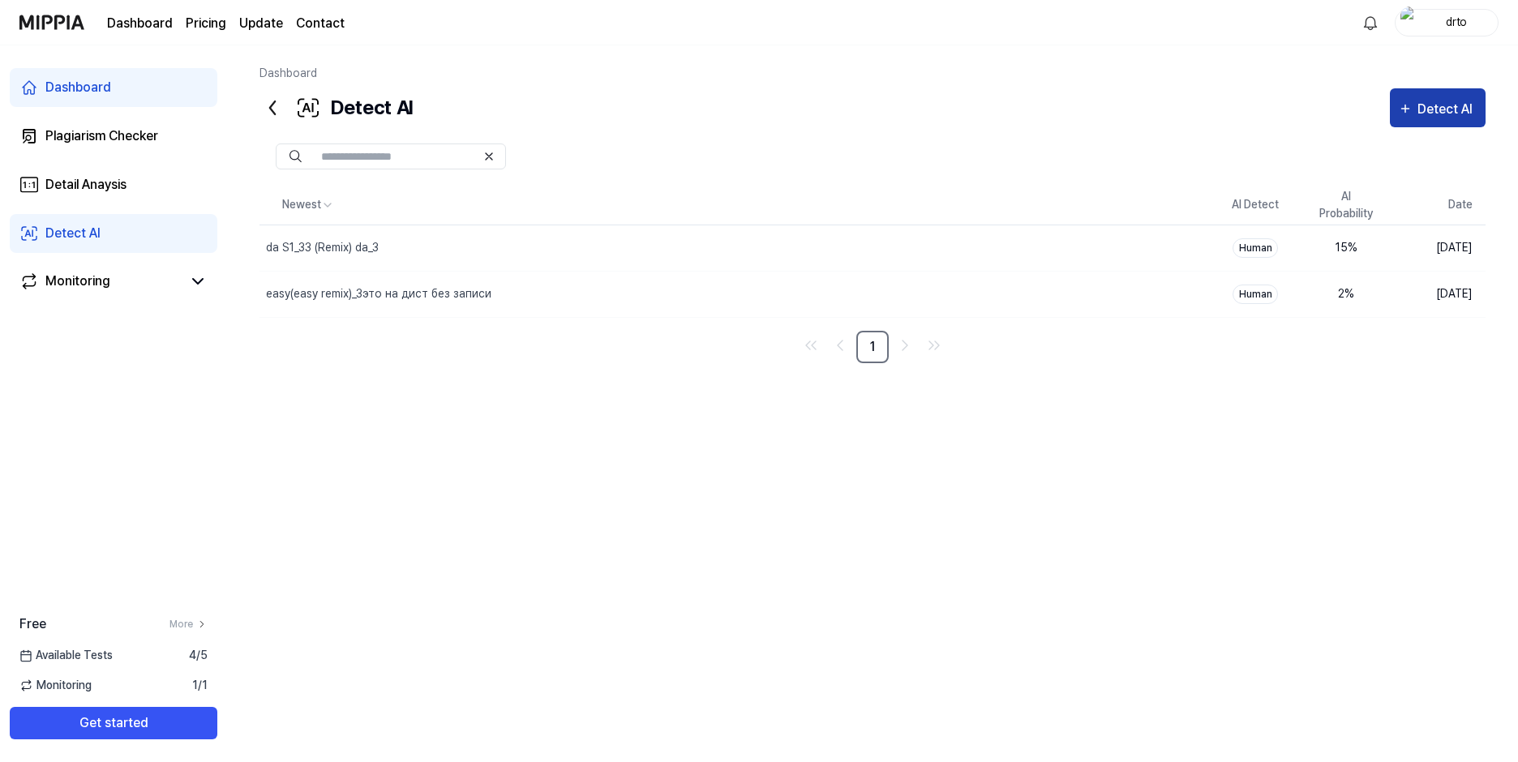
click at [1410, 111] on icon "button" at bounding box center [1405, 108] width 15 height 19
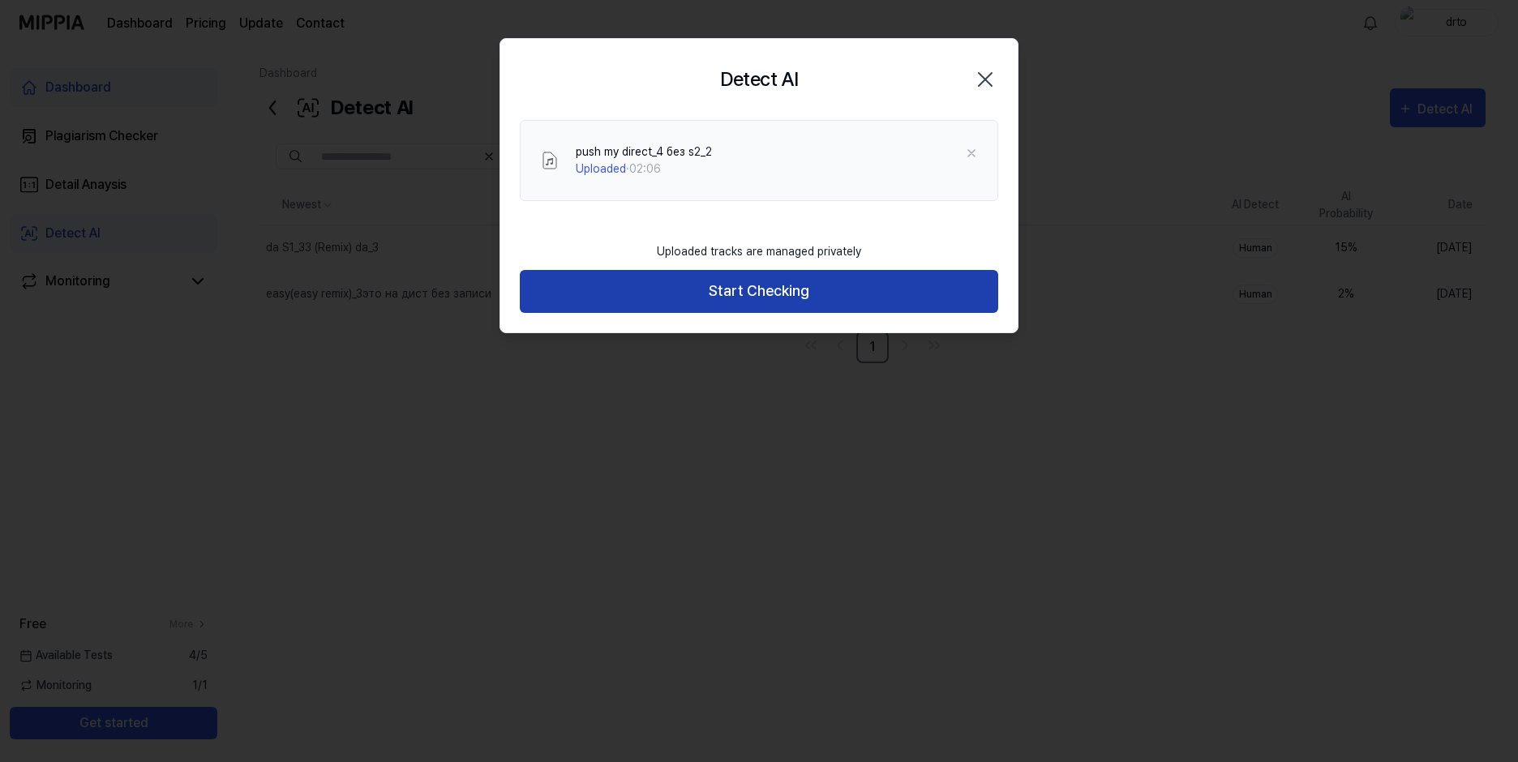
click at [730, 289] on button "Start Checking" at bounding box center [759, 291] width 479 height 43
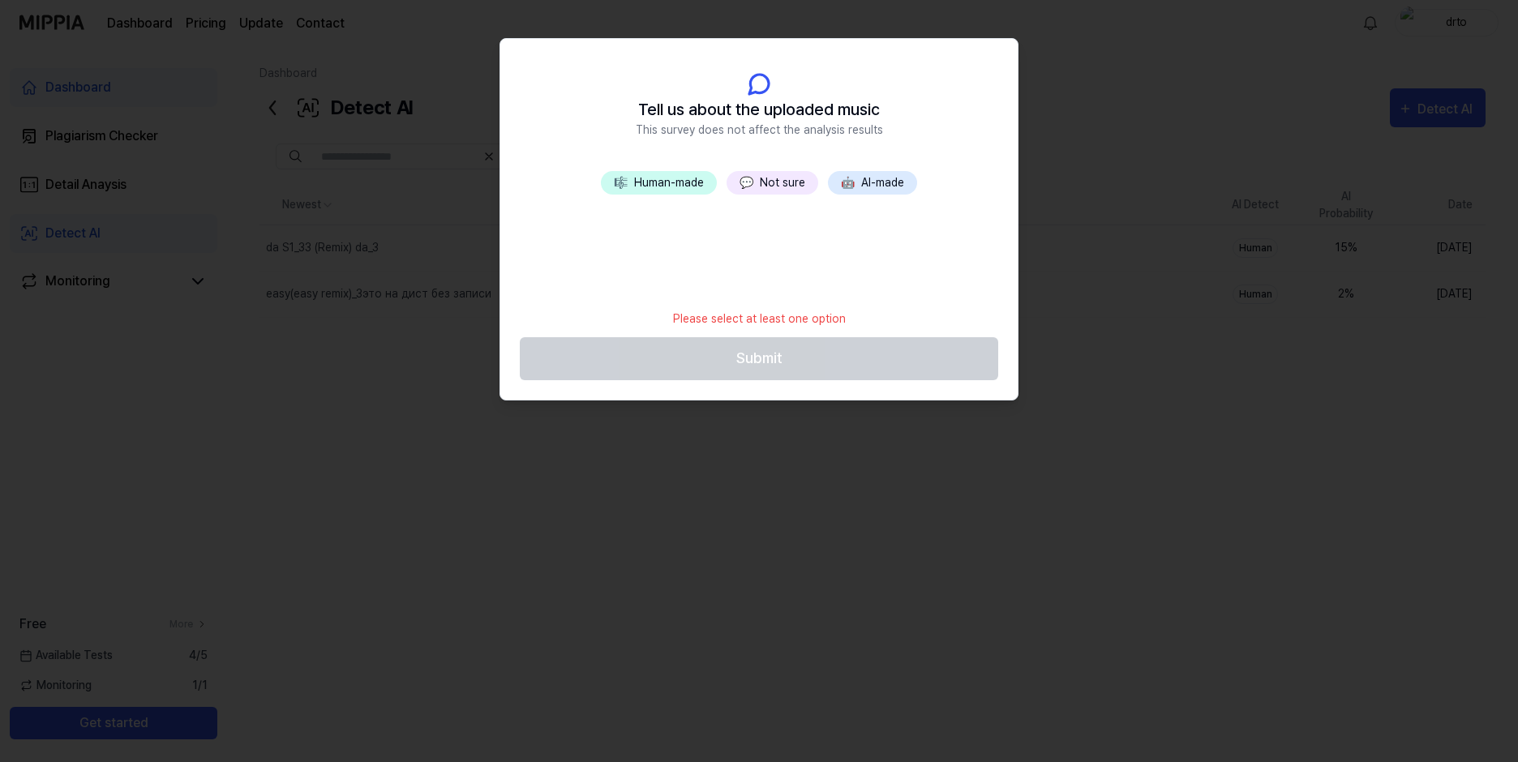
click at [761, 178] on button "💬 Not sure" at bounding box center [773, 183] width 92 height 24
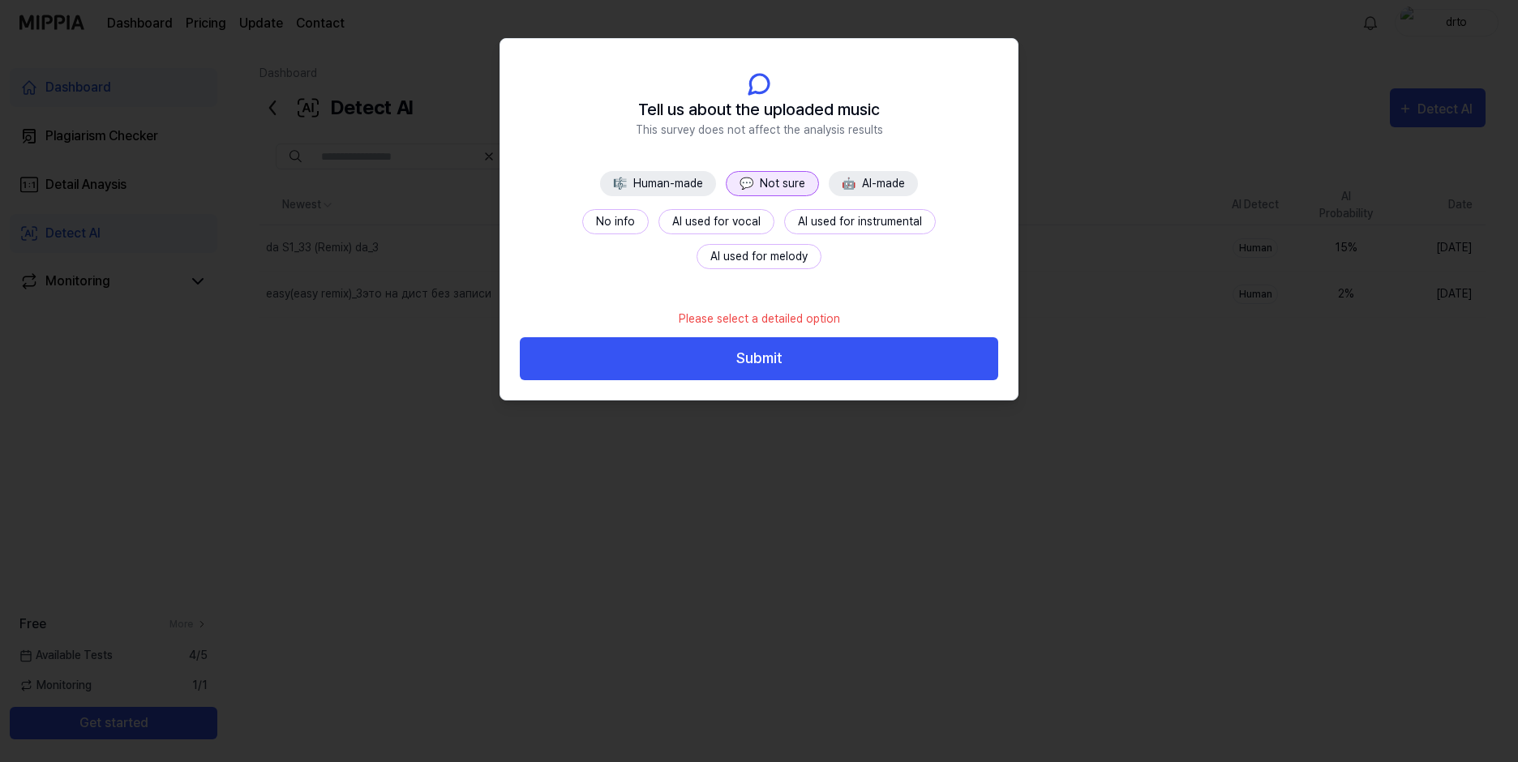
click at [582, 218] on button "No info" at bounding box center [615, 221] width 67 height 25
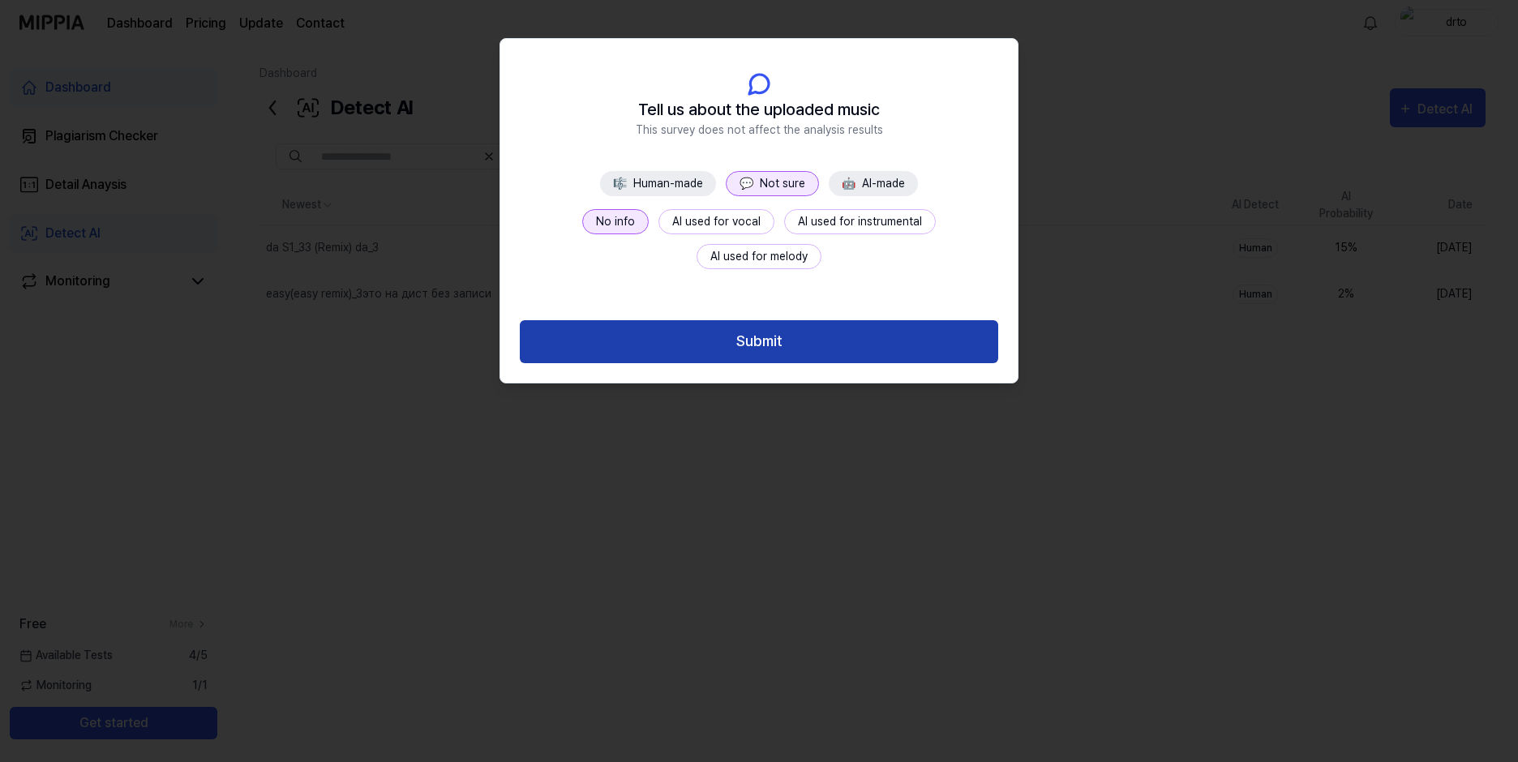
click at [743, 345] on button "Submit" at bounding box center [759, 341] width 479 height 43
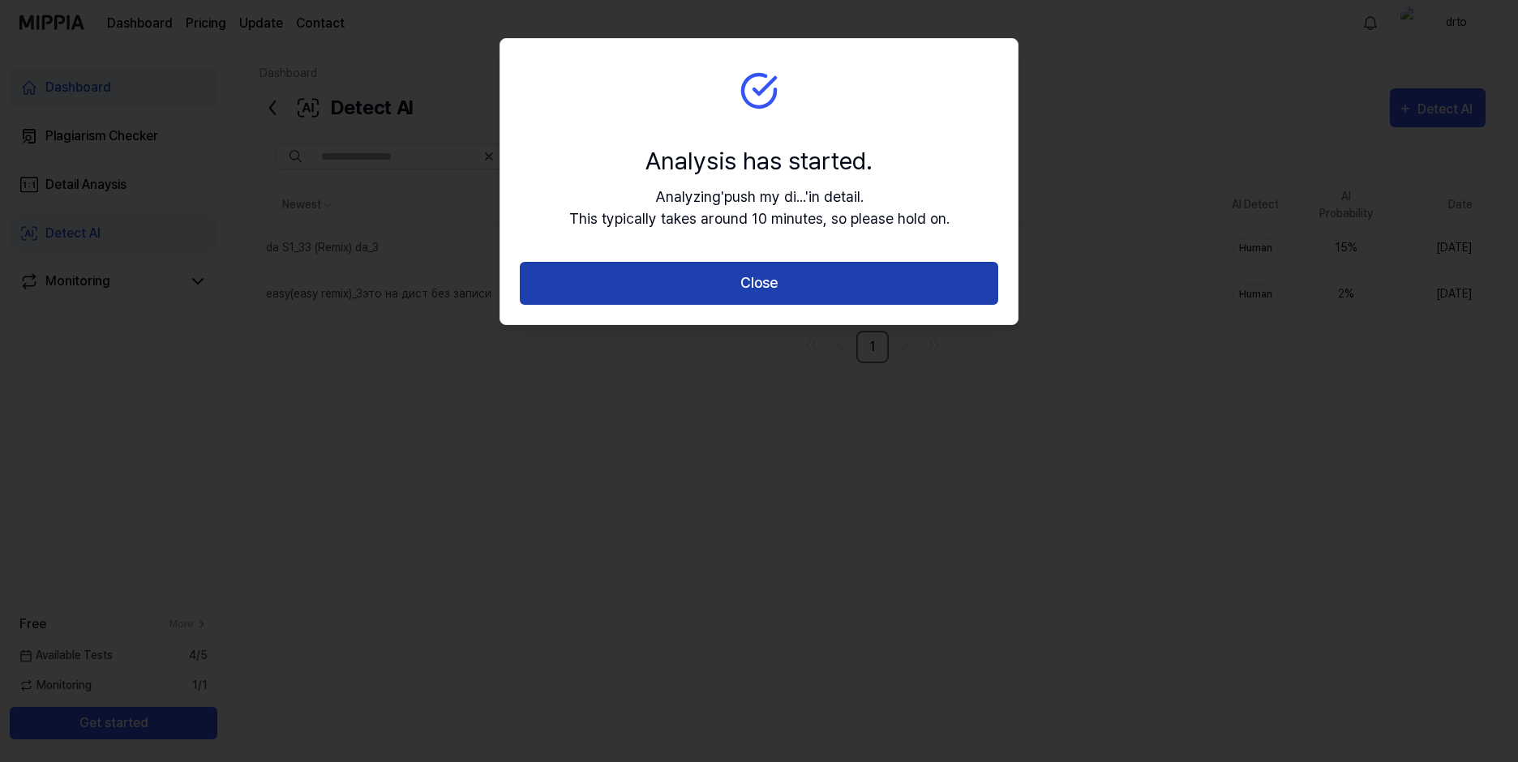
click at [749, 268] on button "Close" at bounding box center [759, 283] width 479 height 43
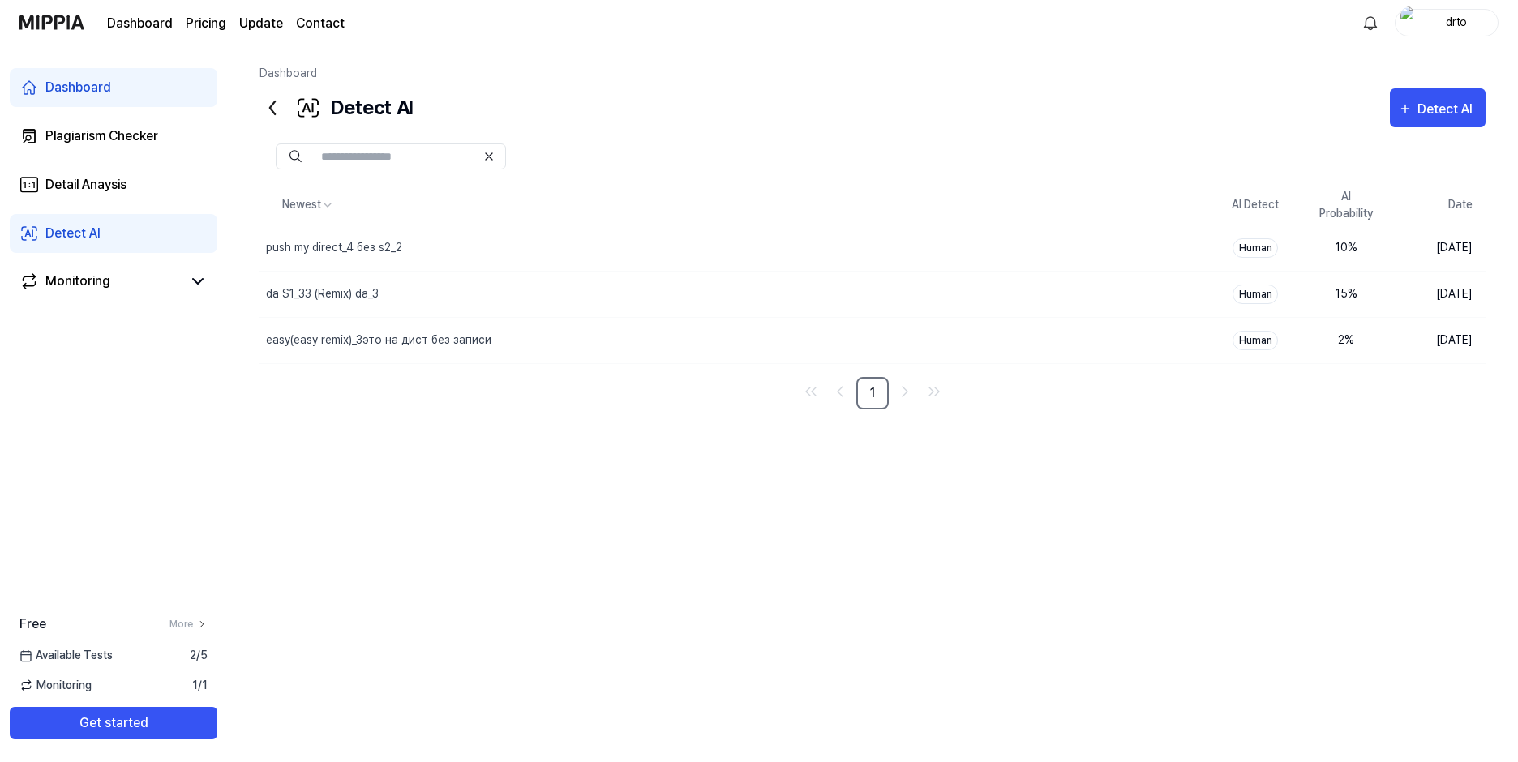
click at [504, 447] on div "Newest AI Detect AI Probability Date push my direct_4 без s2_2 Delete Human 10 …" at bounding box center [873, 434] width 1226 height 496
click at [505, 448] on div "Newest AI Detect AI Probability Date push my direct_4 без s2_2 Delete Human 10 …" at bounding box center [873, 434] width 1226 height 496
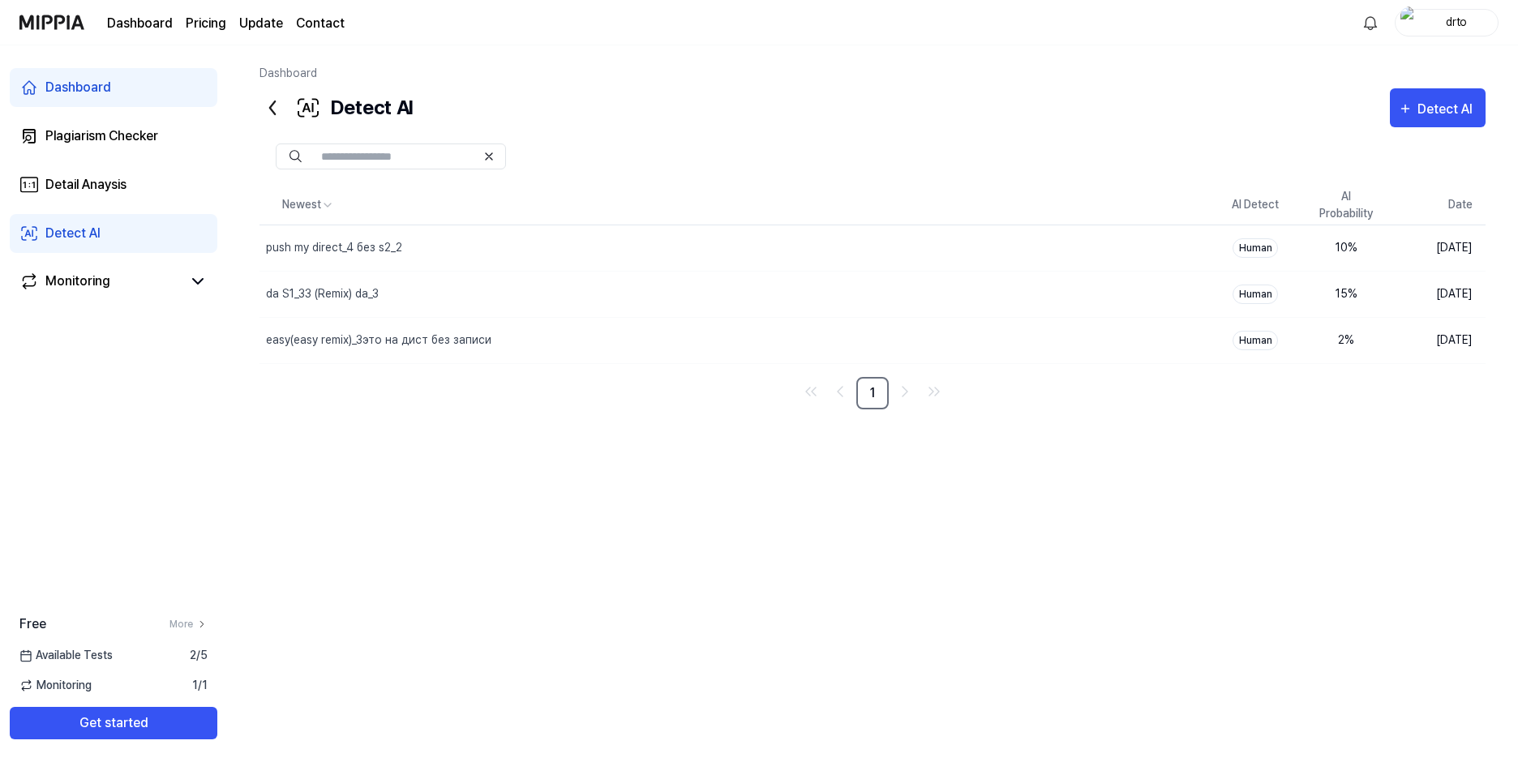
click at [505, 448] on div "Newest AI Detect AI Probability Date push my direct_4 без s2_2 Delete Human 10 …" at bounding box center [873, 434] width 1226 height 496
click at [821, 115] on div "Detect AI Detect AI" at bounding box center [873, 107] width 1226 height 39
